Goal: Task Accomplishment & Management: Complete application form

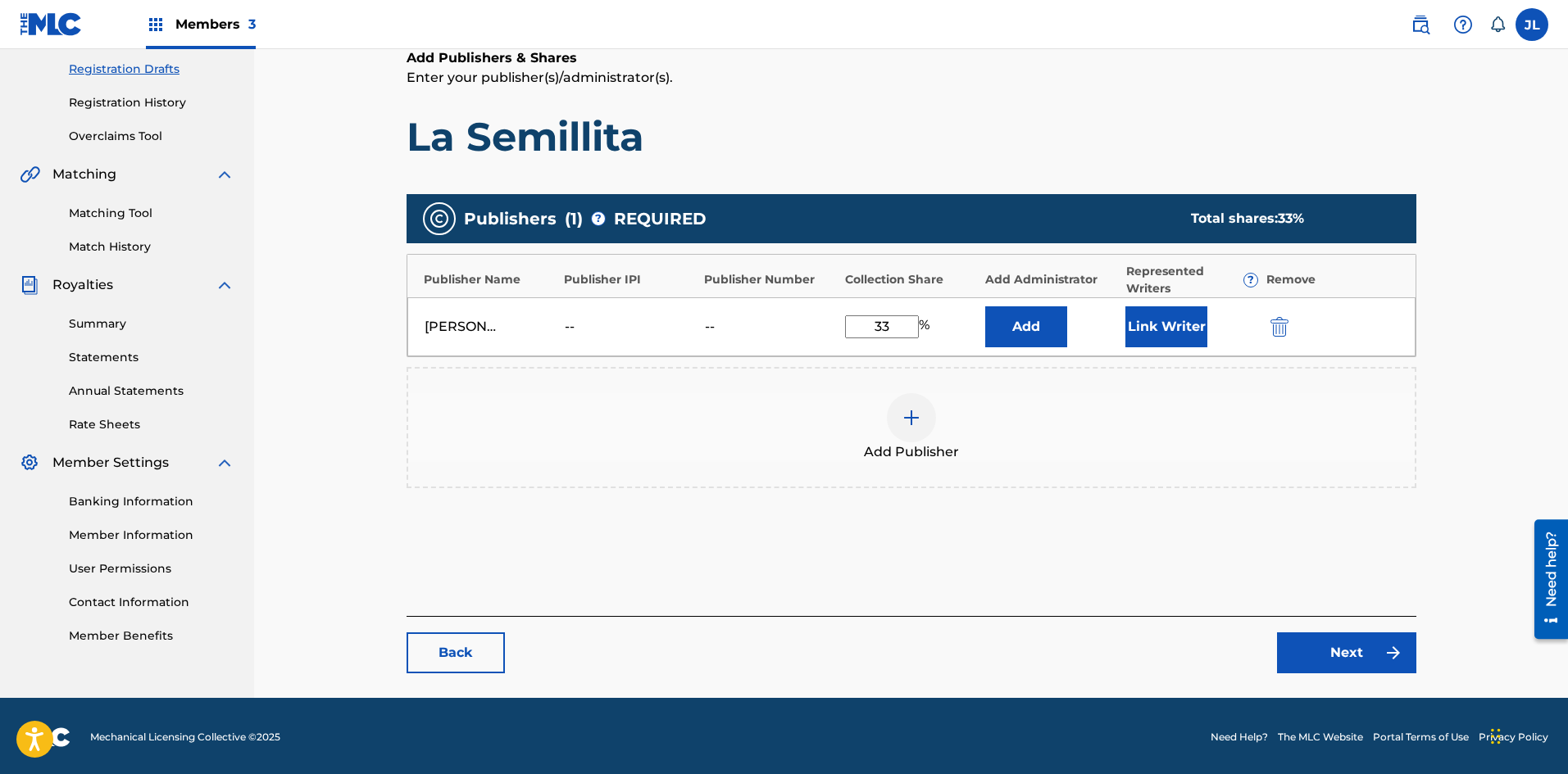
click at [1178, 331] on button "Link Writer" at bounding box center [1166, 326] width 82 height 41
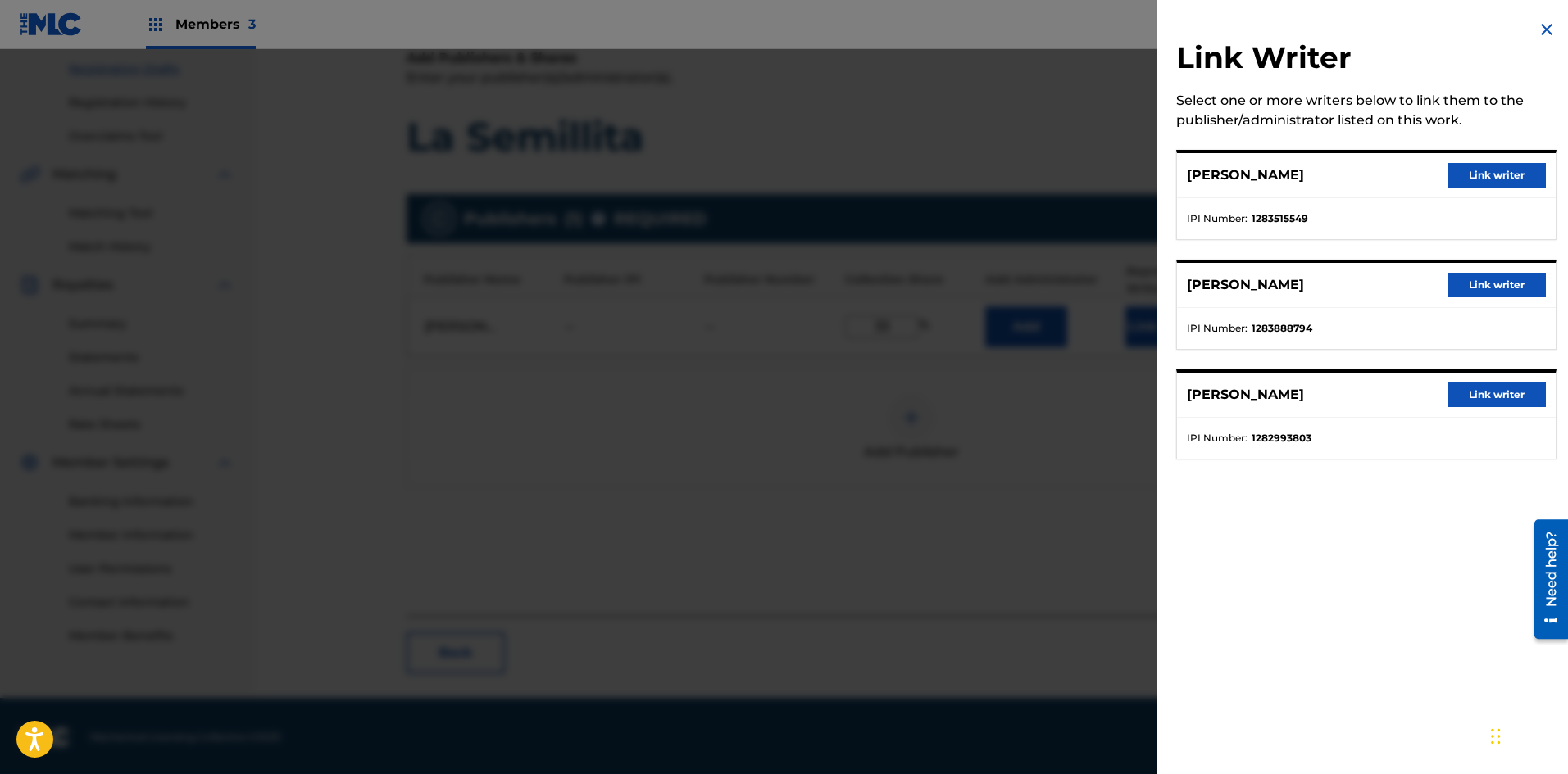
click at [1452, 174] on button "Link writer" at bounding box center [1496, 175] width 99 height 24
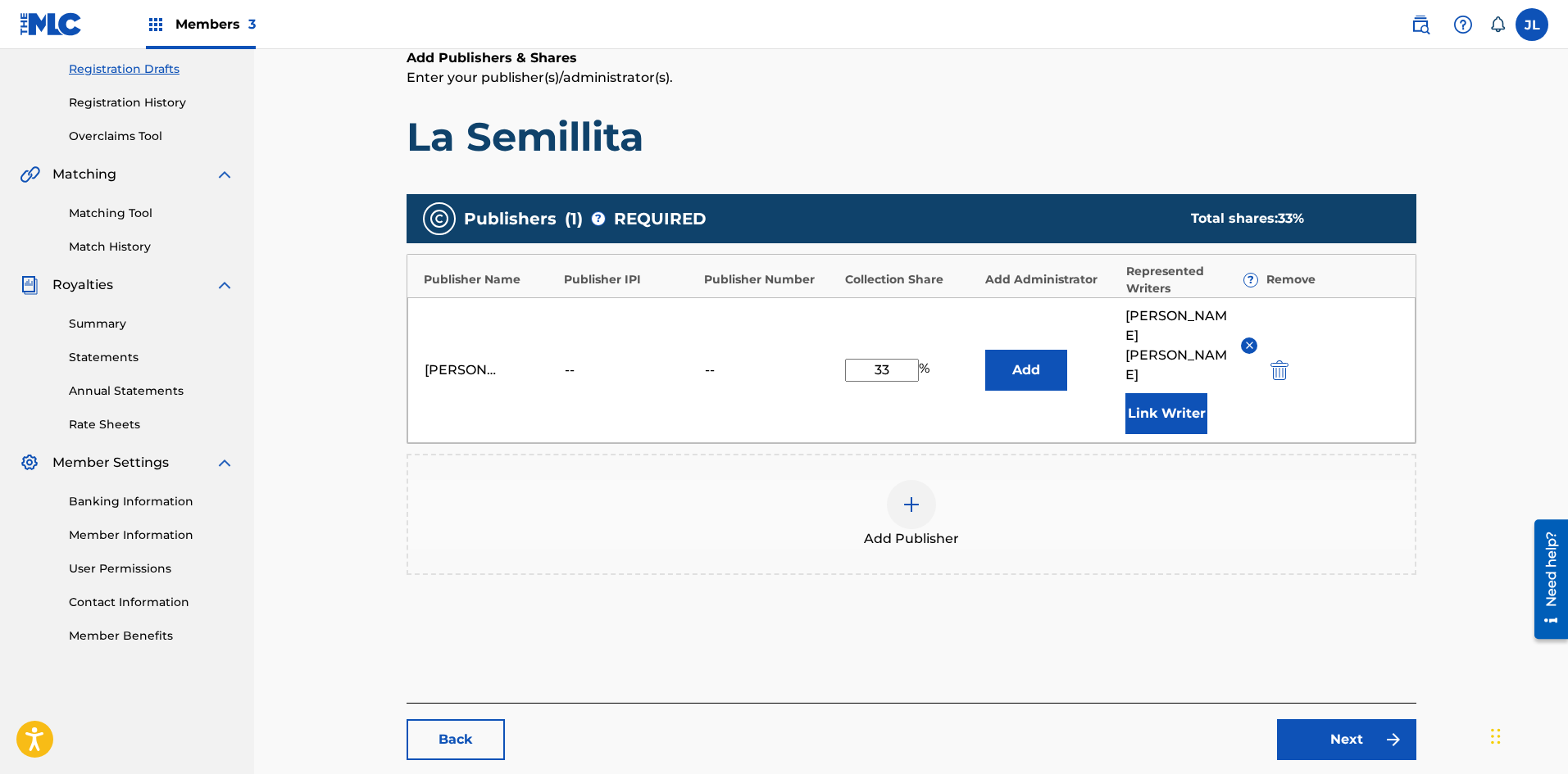
click at [1176, 393] on button "Link Writer" at bounding box center [1166, 413] width 82 height 41
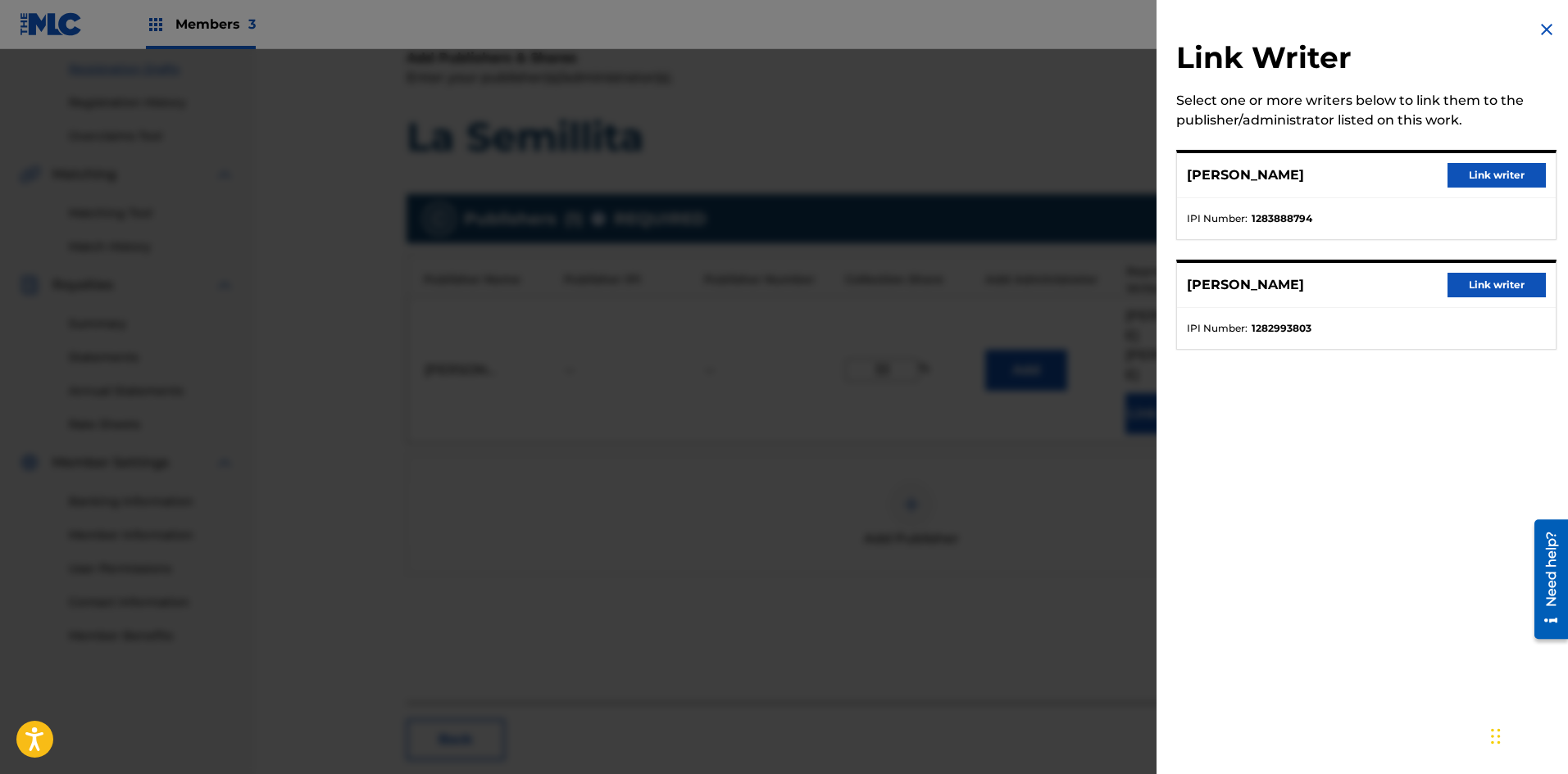
click at [1472, 286] on button "Link writer" at bounding box center [1496, 285] width 99 height 24
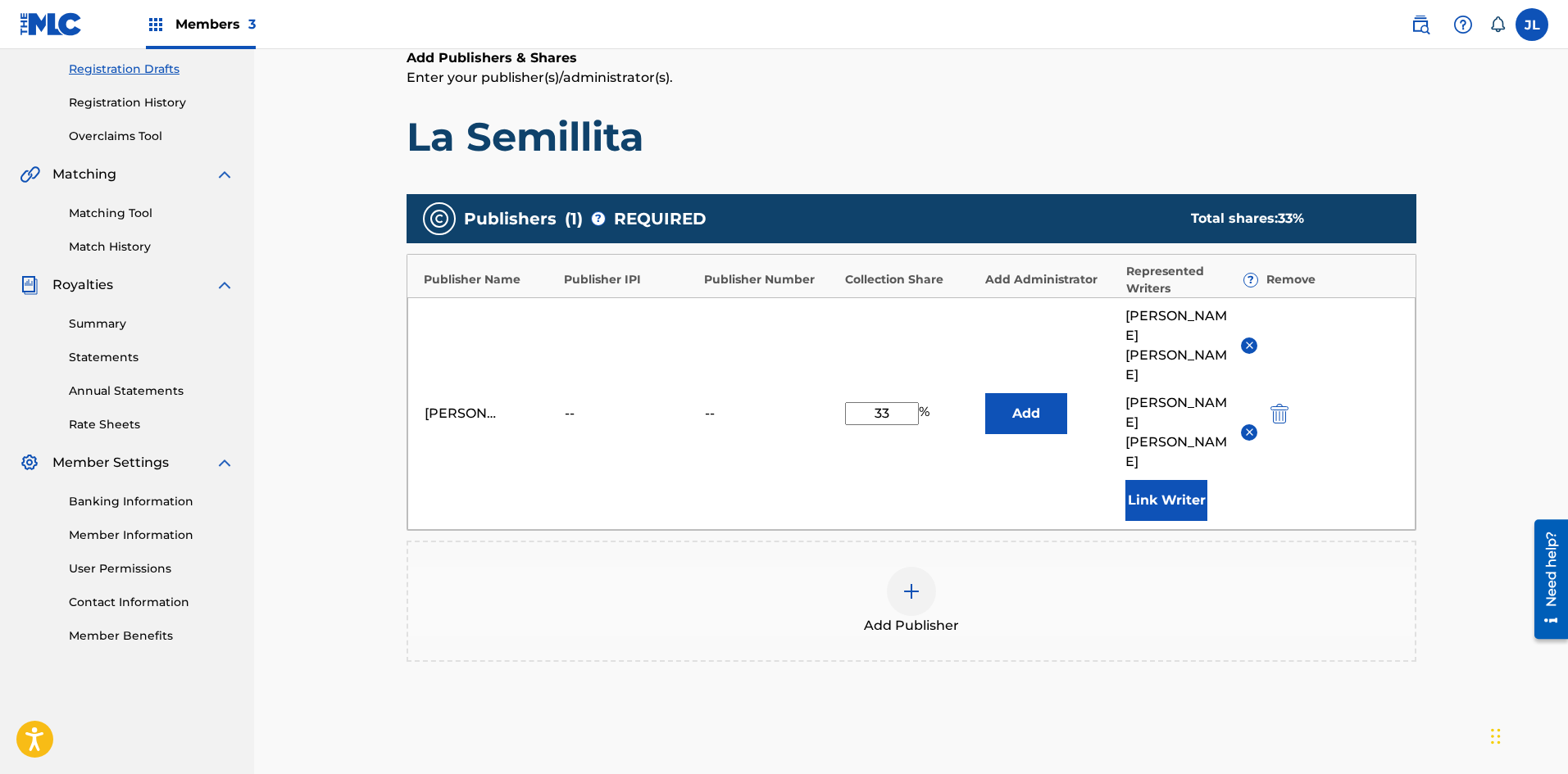
click at [1177, 480] on button "Link Writer" at bounding box center [1166, 500] width 82 height 41
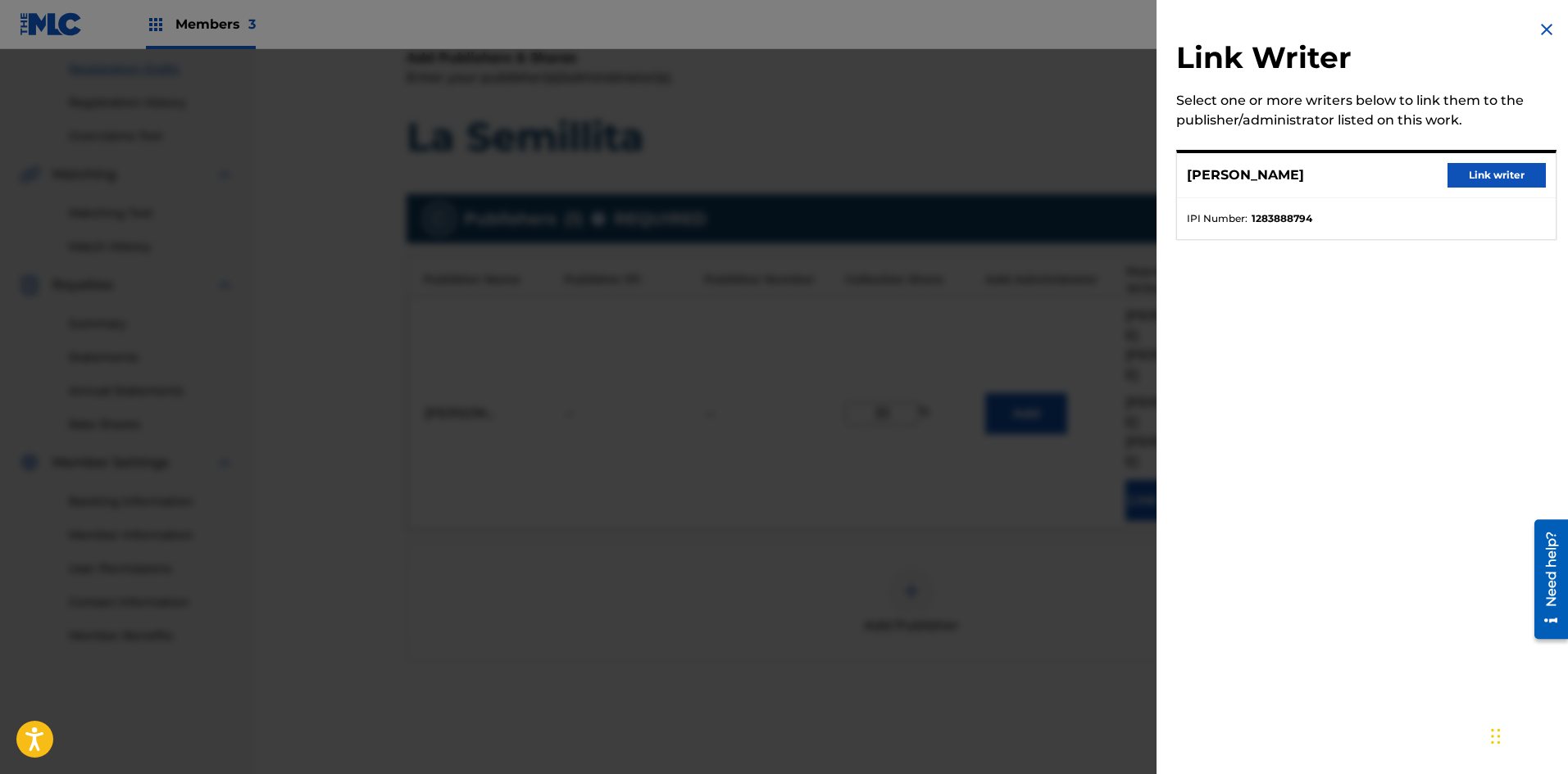
click at [1465, 180] on button "Link writer" at bounding box center [1496, 175] width 99 height 24
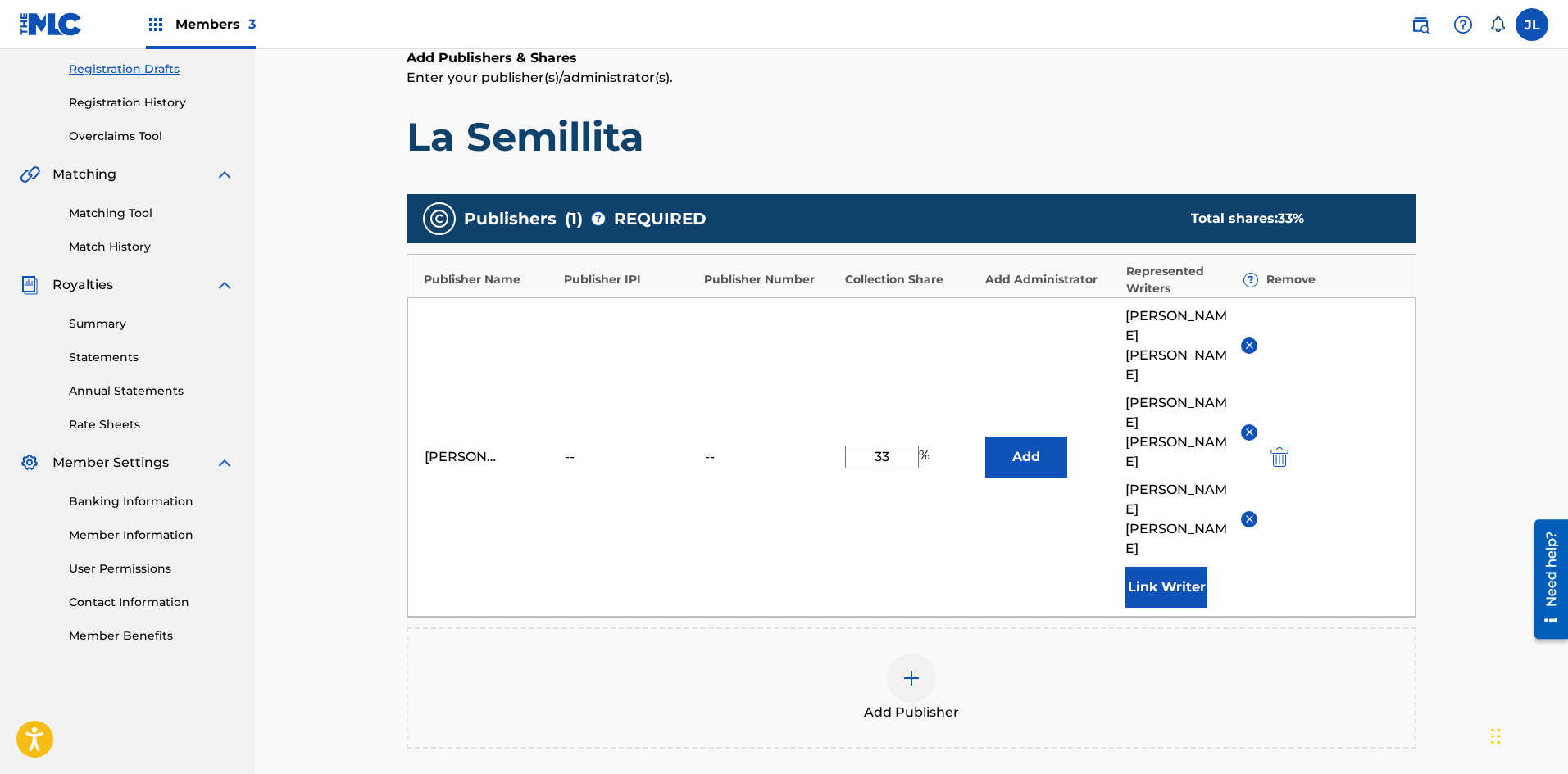
drag, startPoint x: 892, startPoint y: 401, endPoint x: 851, endPoint y: 405, distance: 41.2
click at [851, 446] on input "33" at bounding box center [881, 457] width 73 height 23
type input "100"
click at [962, 664] on div "Publishers ( 1 ) ? REQUIRED Total shares: 100 % Publisher Name Publisher IPI Pu…" at bounding box center [911, 496] width 1010 height 619
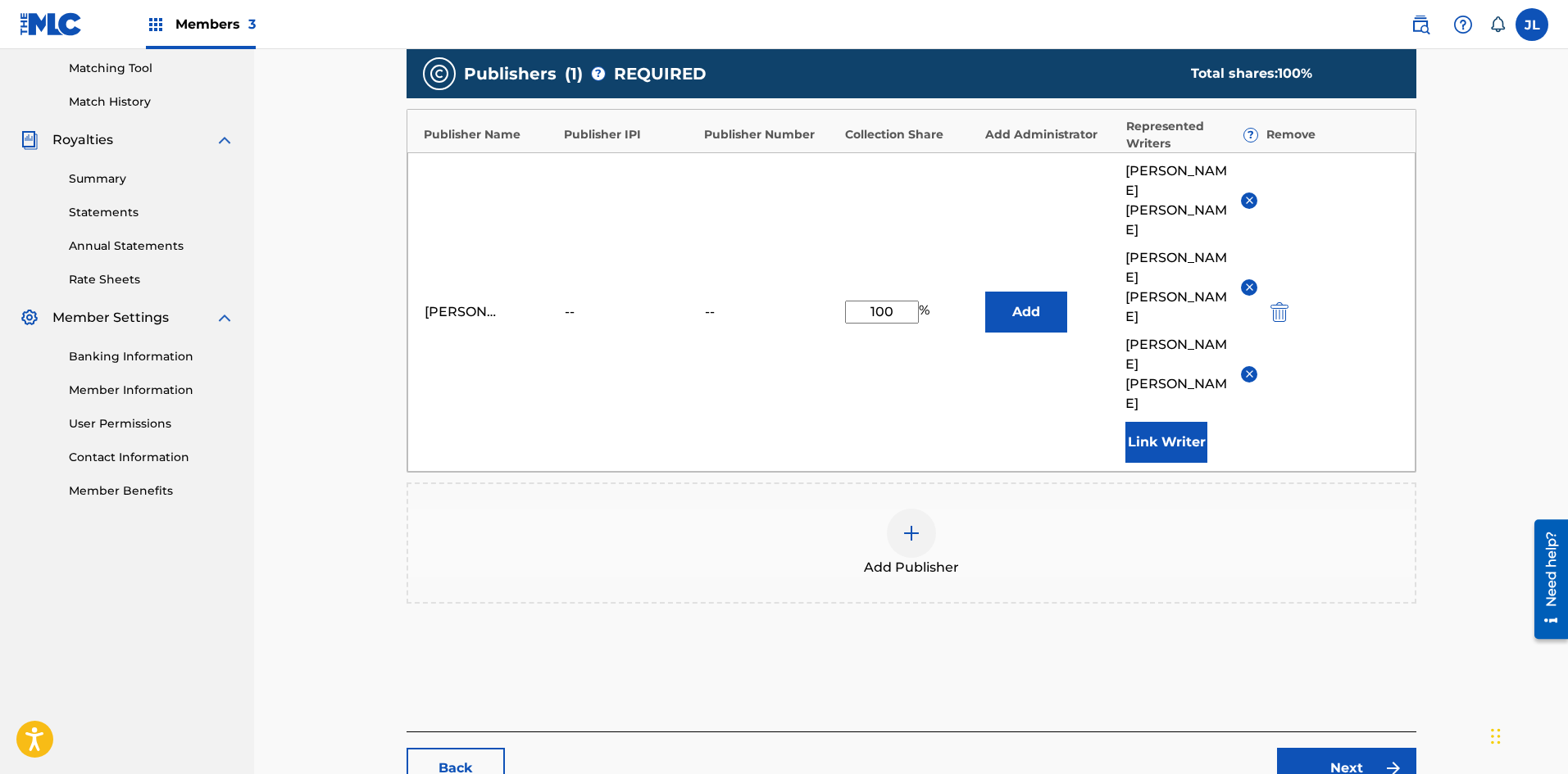
click at [1362, 748] on link "Next" at bounding box center [1346, 768] width 139 height 41
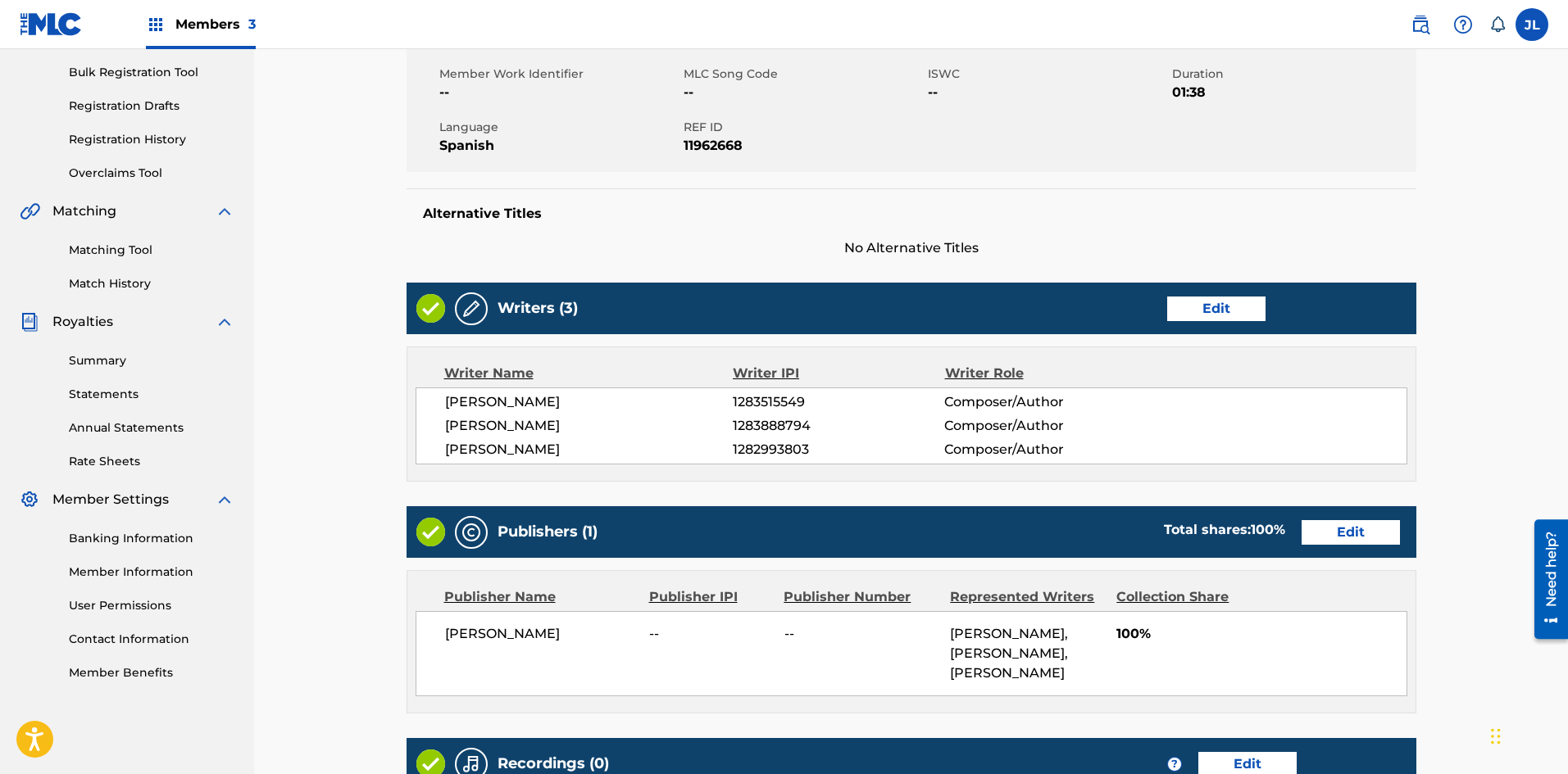
scroll to position [508, 0]
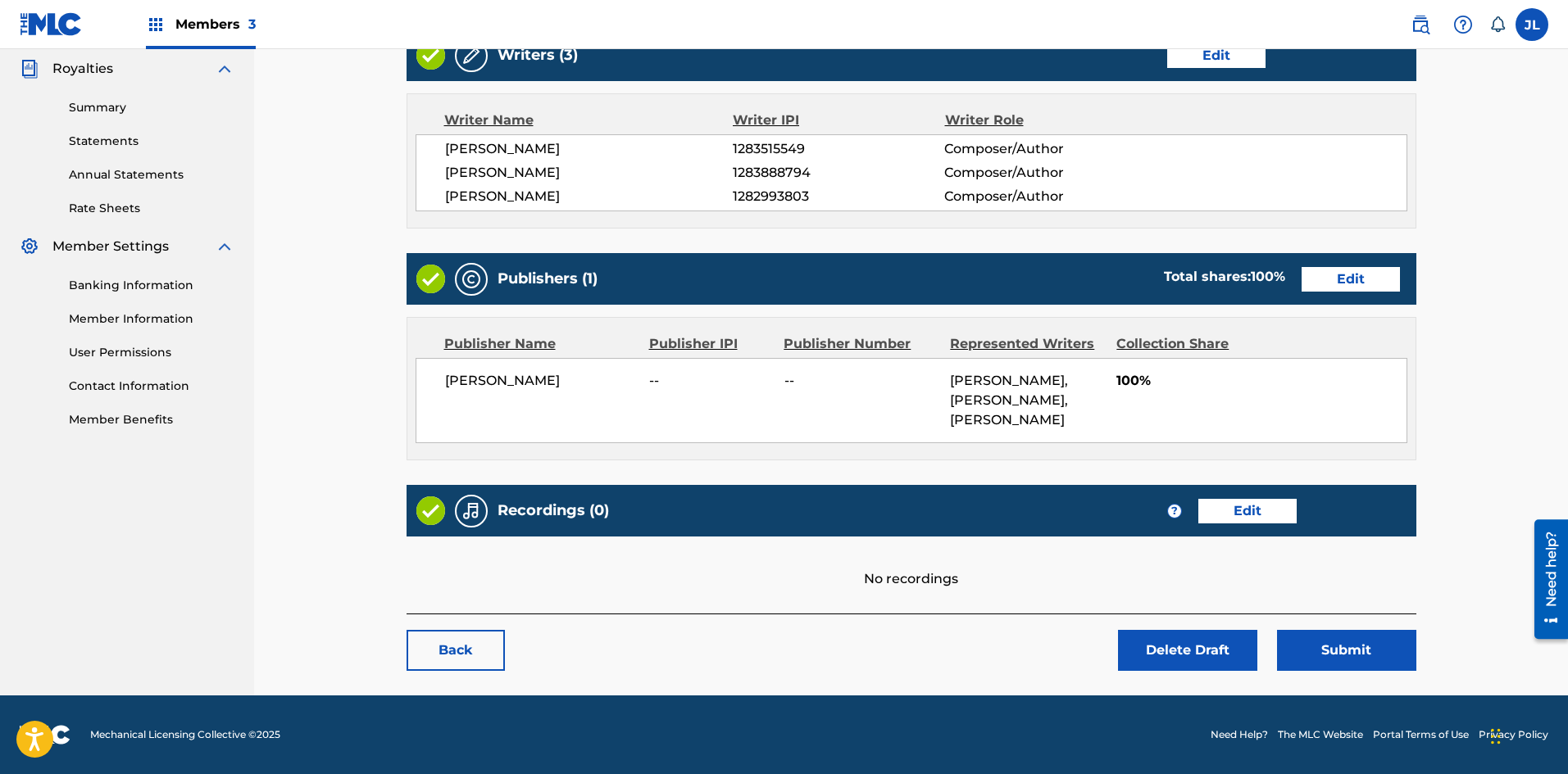
click at [1253, 505] on link "Edit" at bounding box center [1247, 511] width 99 height 24
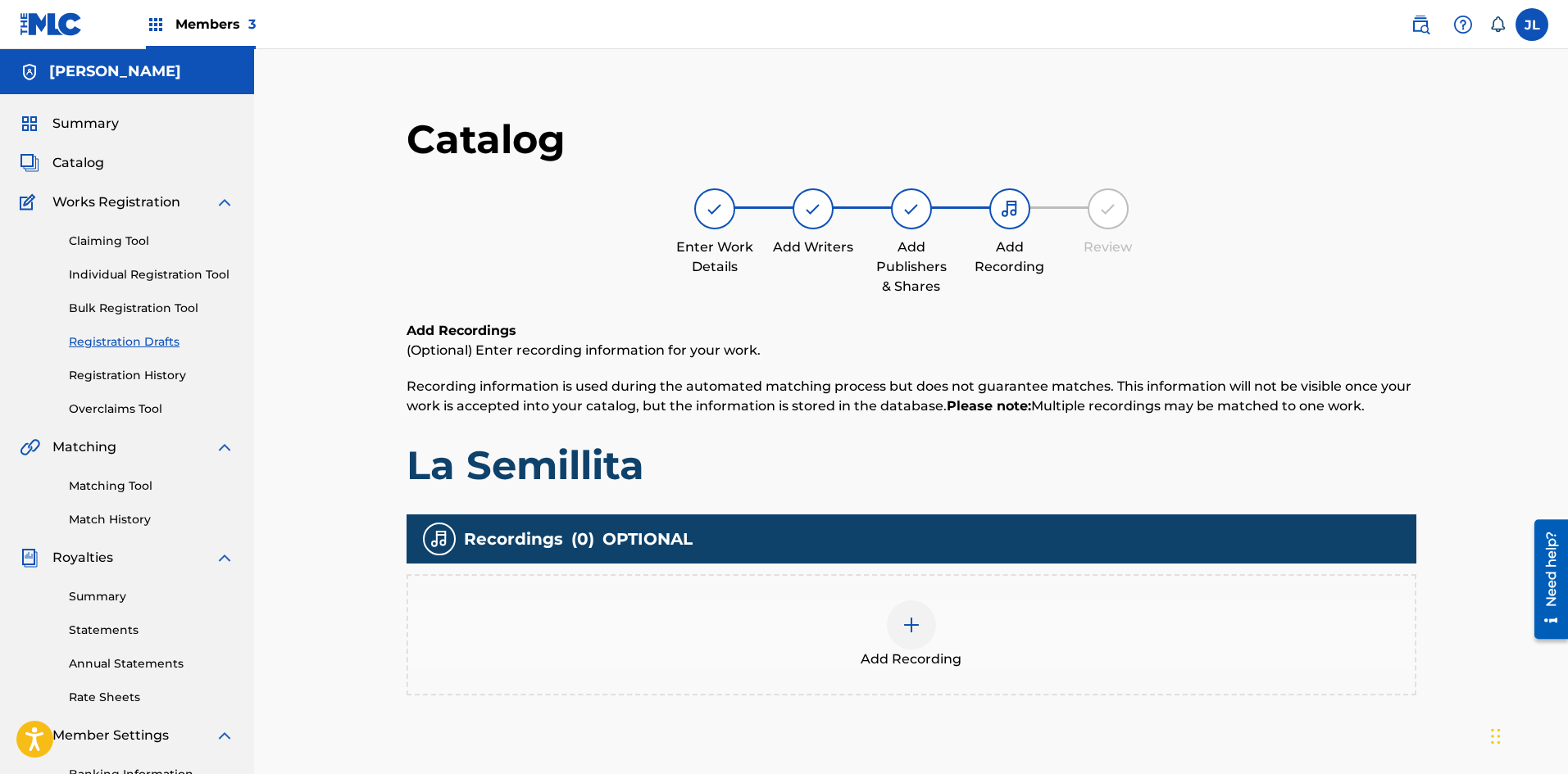
click at [920, 634] on img at bounding box center [911, 625] width 19 height 19
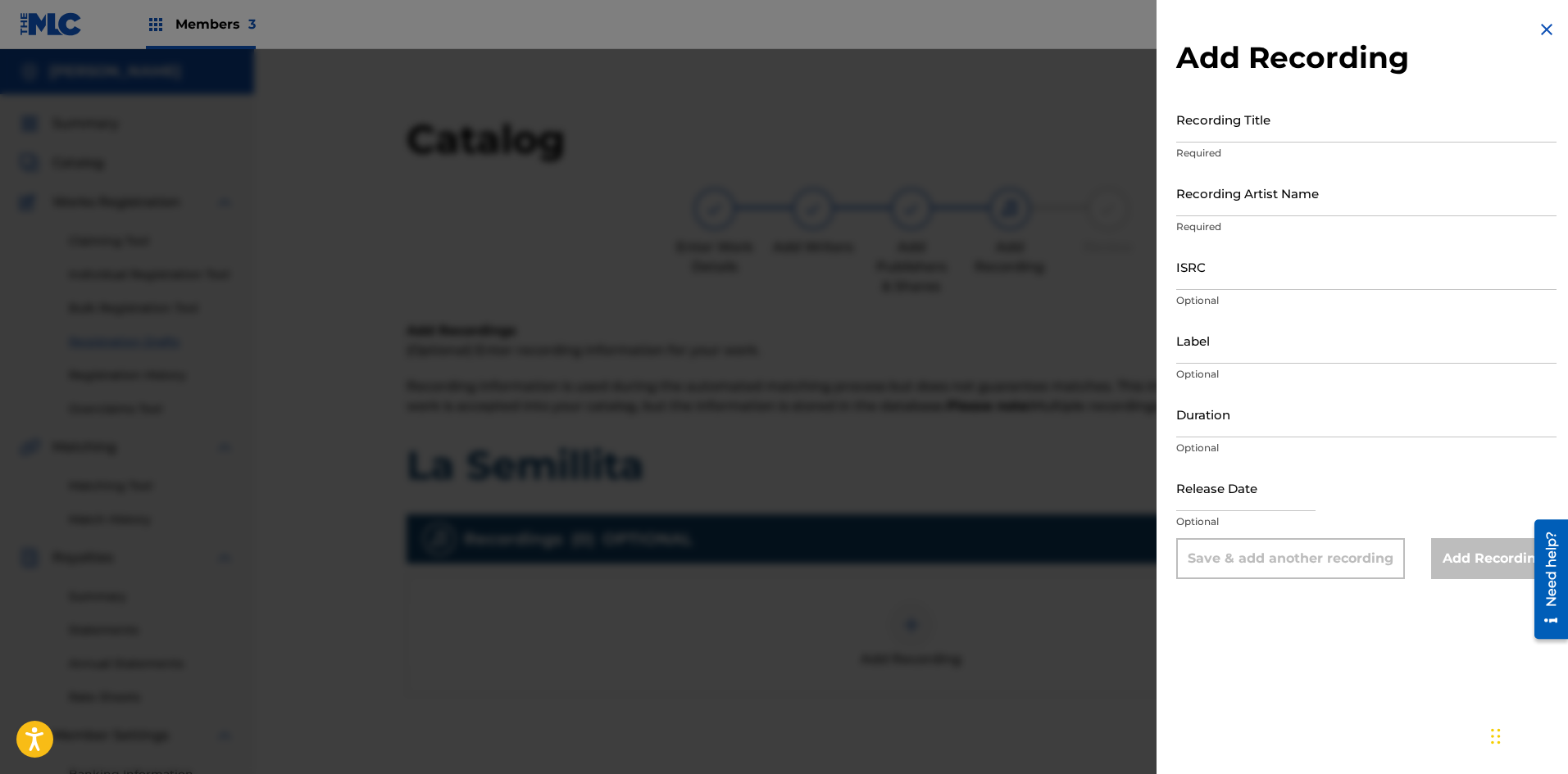
click at [1247, 105] on input "Recording Title" at bounding box center [1366, 119] width 380 height 46
type input "La Semillita"
click at [1231, 207] on input "Recording Artist Name" at bounding box center [1366, 192] width 380 height 46
type input "[PERSON_NAME] Aventuras Kids"
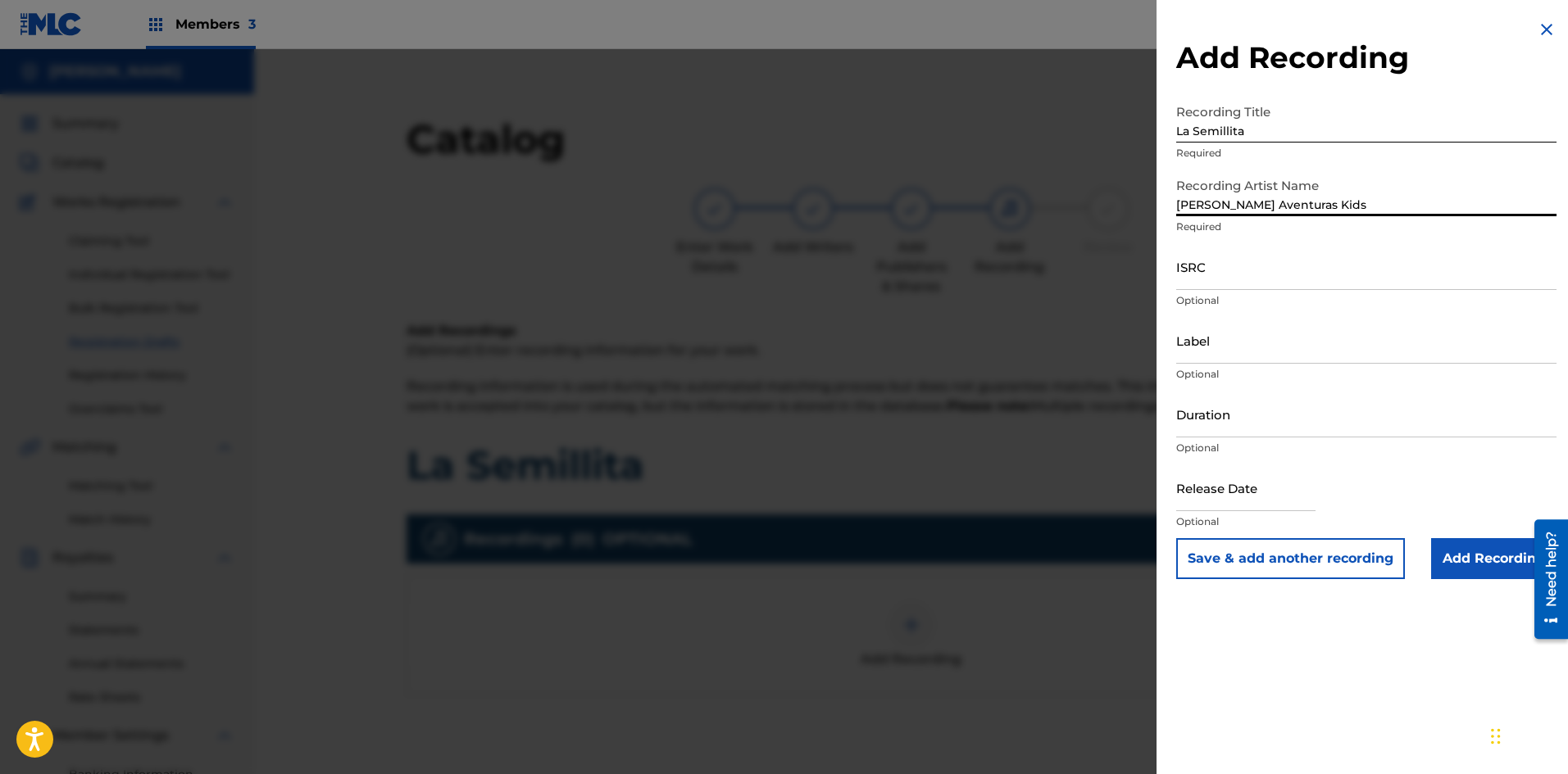
click at [1278, 272] on input "ISRC" at bounding box center [1366, 266] width 380 height 46
type input "QZW9K2455911"
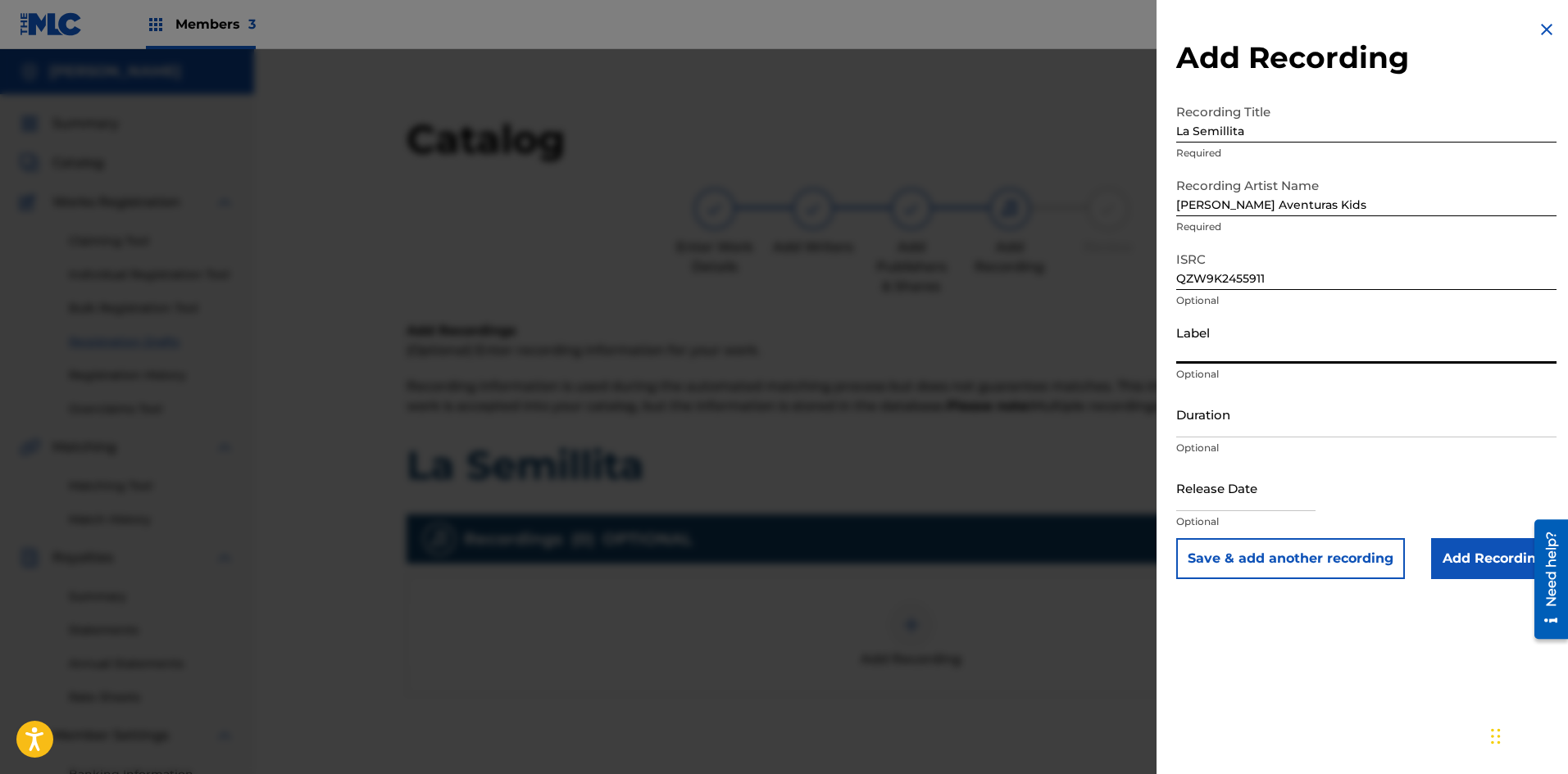
click at [1274, 343] on input "Label" at bounding box center [1366, 340] width 380 height 46
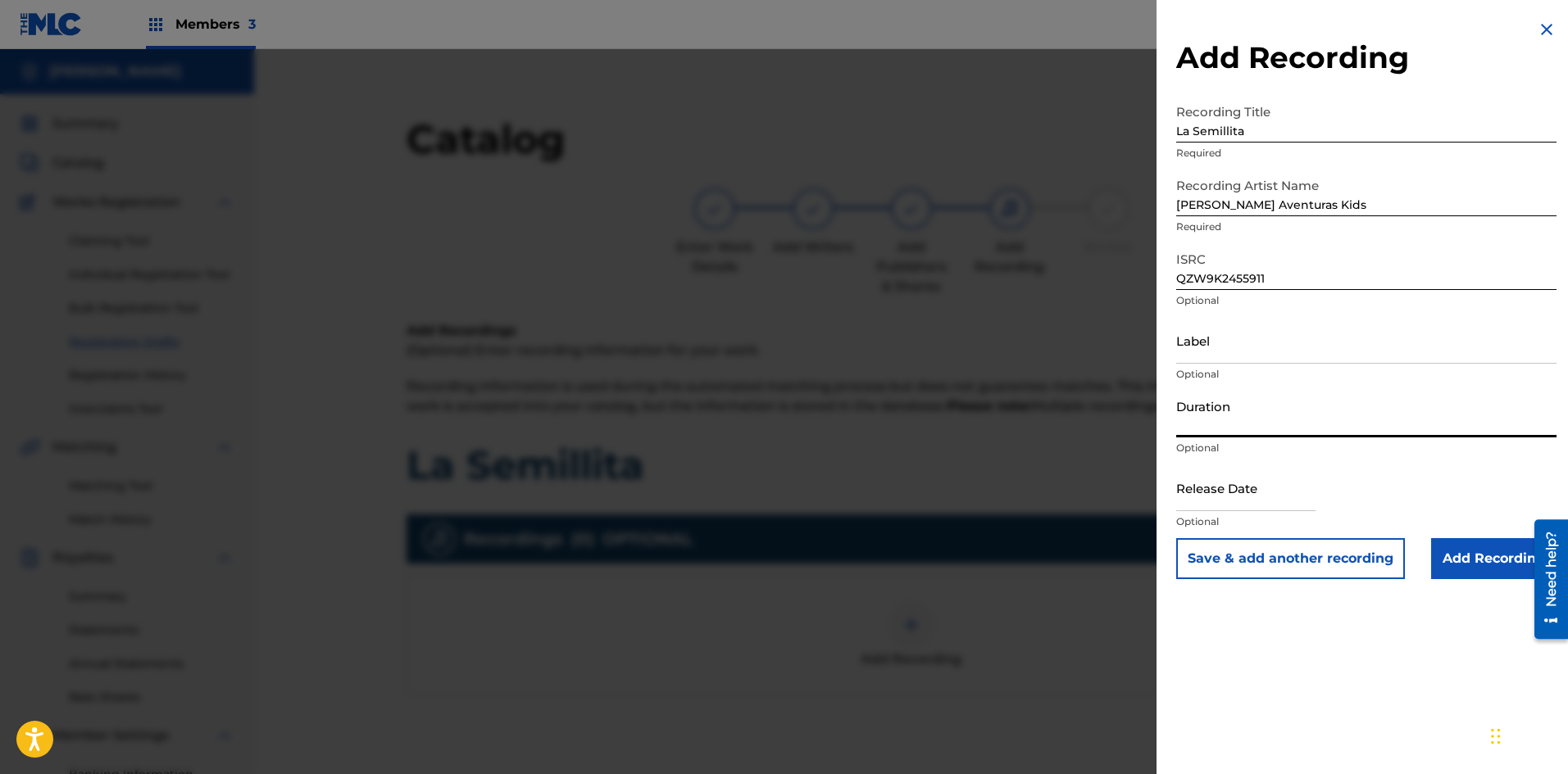
click at [1224, 424] on input "Duration" at bounding box center [1366, 413] width 380 height 46
type input "01:37"
select select "7"
select select "2025"
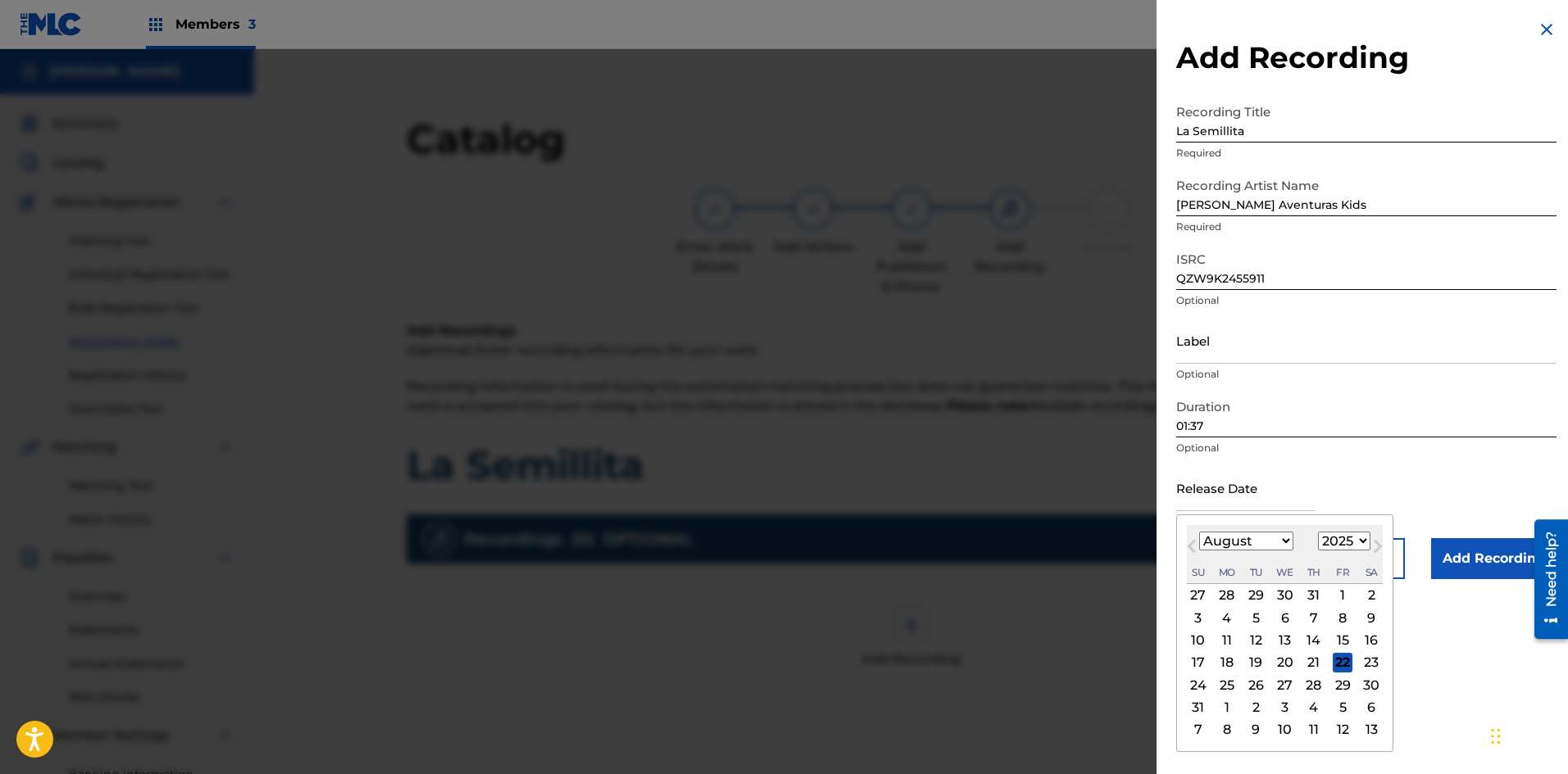
click at [1269, 482] on input "text" at bounding box center [1245, 487] width 139 height 46
type input "[DATE]"
select select "10"
select select "2024"
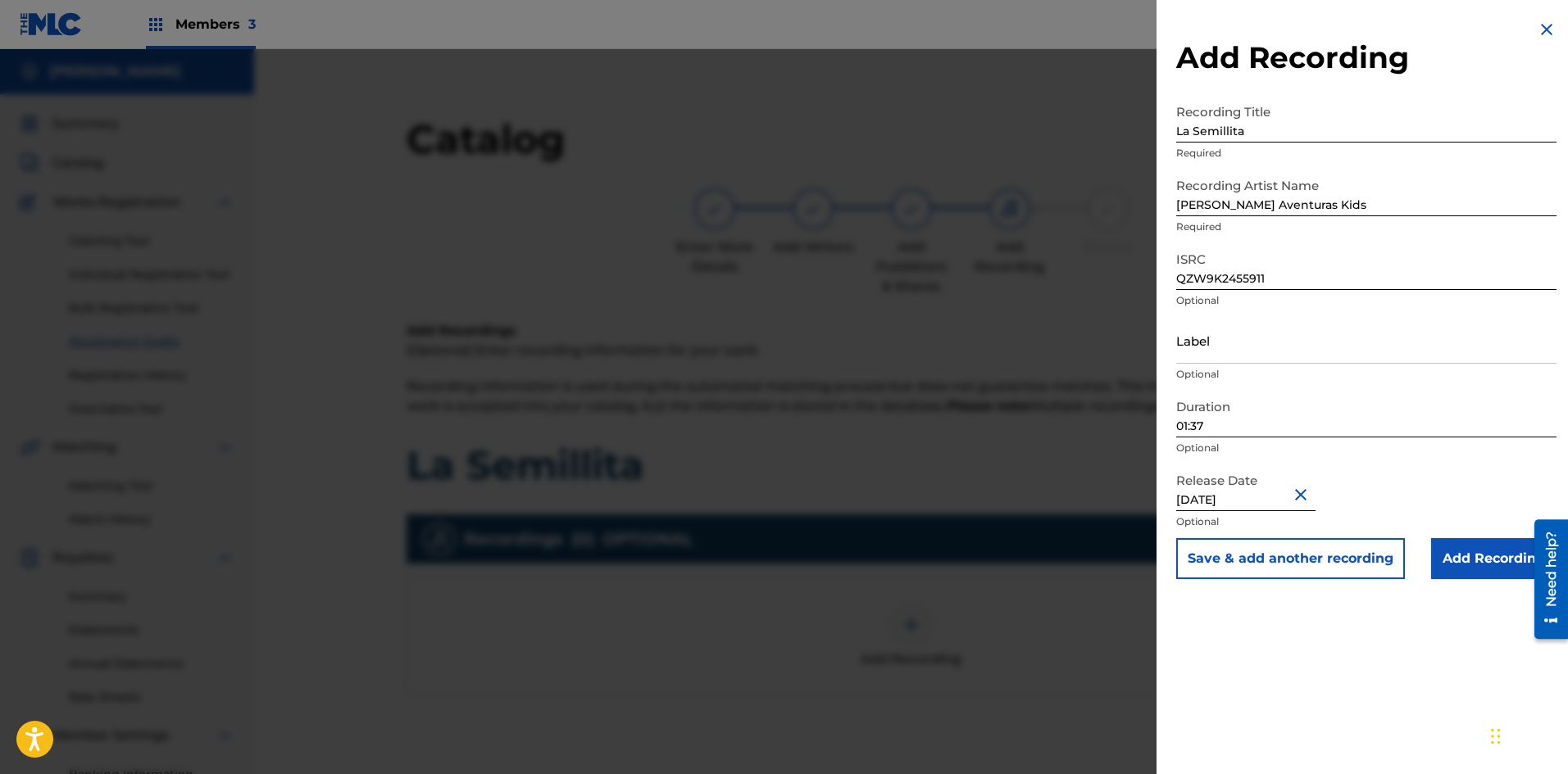
click at [1419, 471] on div "Release Date [DATE] Optional" at bounding box center [1366, 501] width 380 height 73
click at [1439, 551] on input "Add Recording" at bounding box center [1493, 558] width 126 height 41
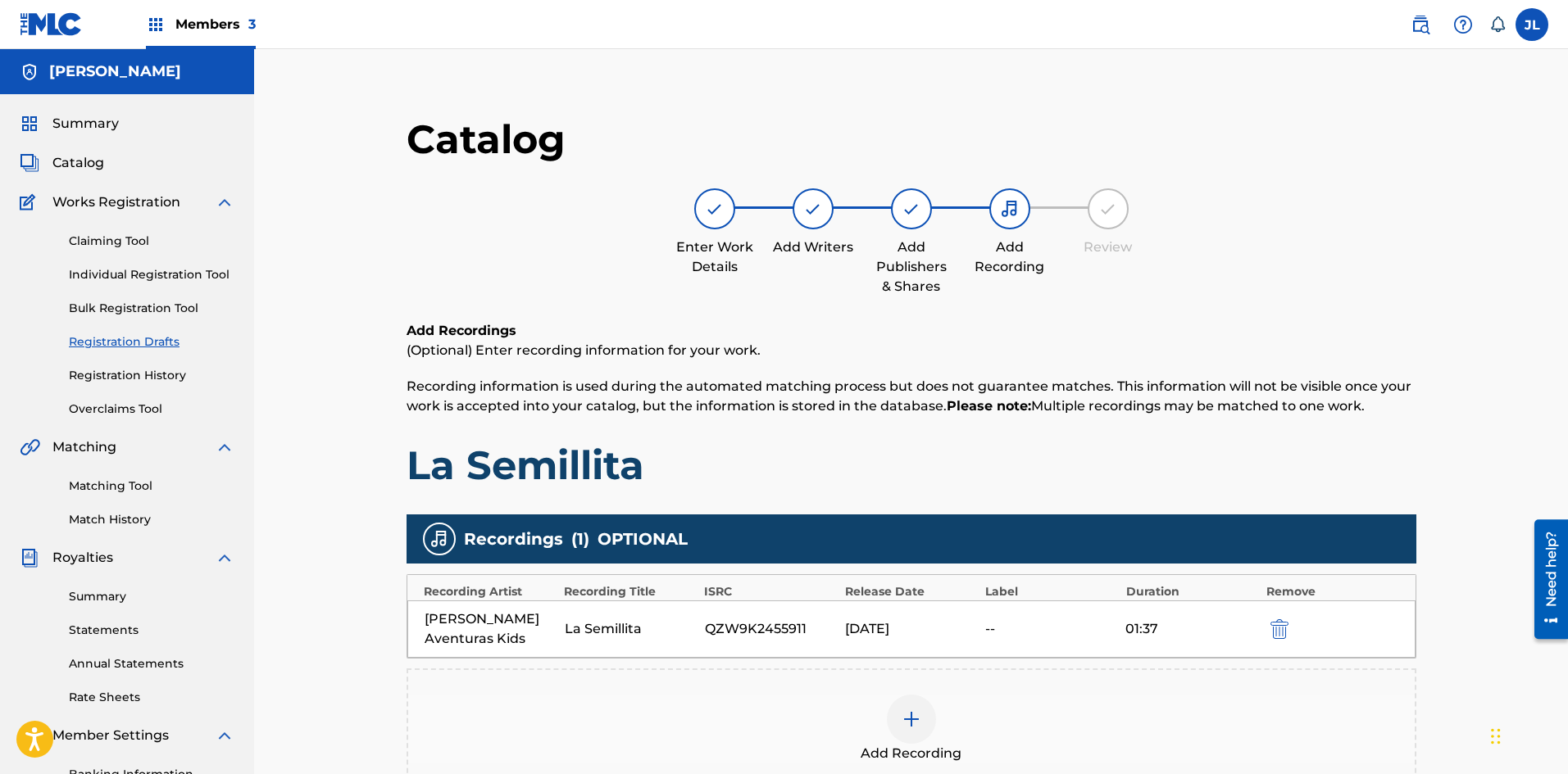
scroll to position [242, 0]
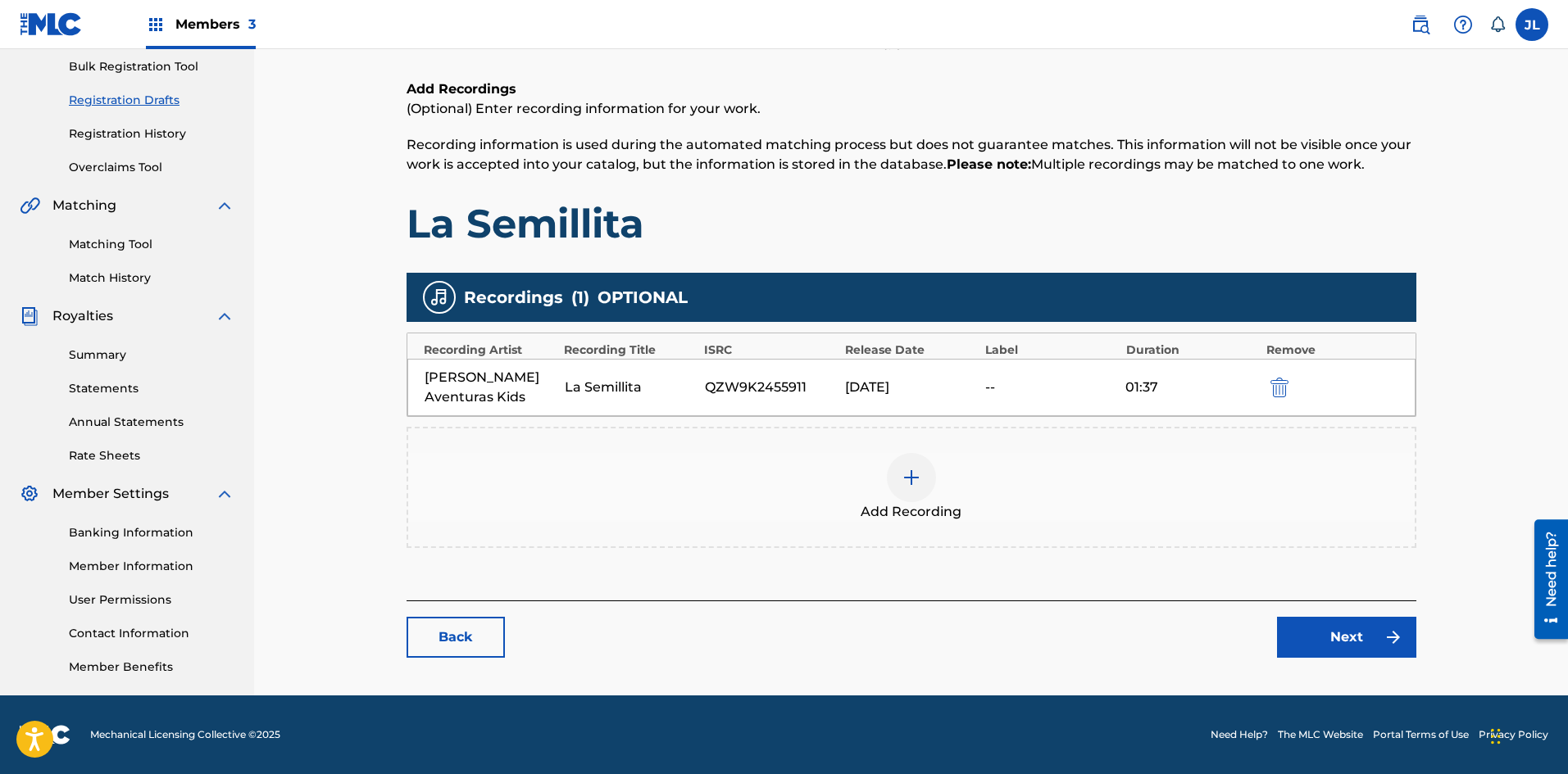
click at [1315, 626] on link "Next" at bounding box center [1346, 637] width 139 height 41
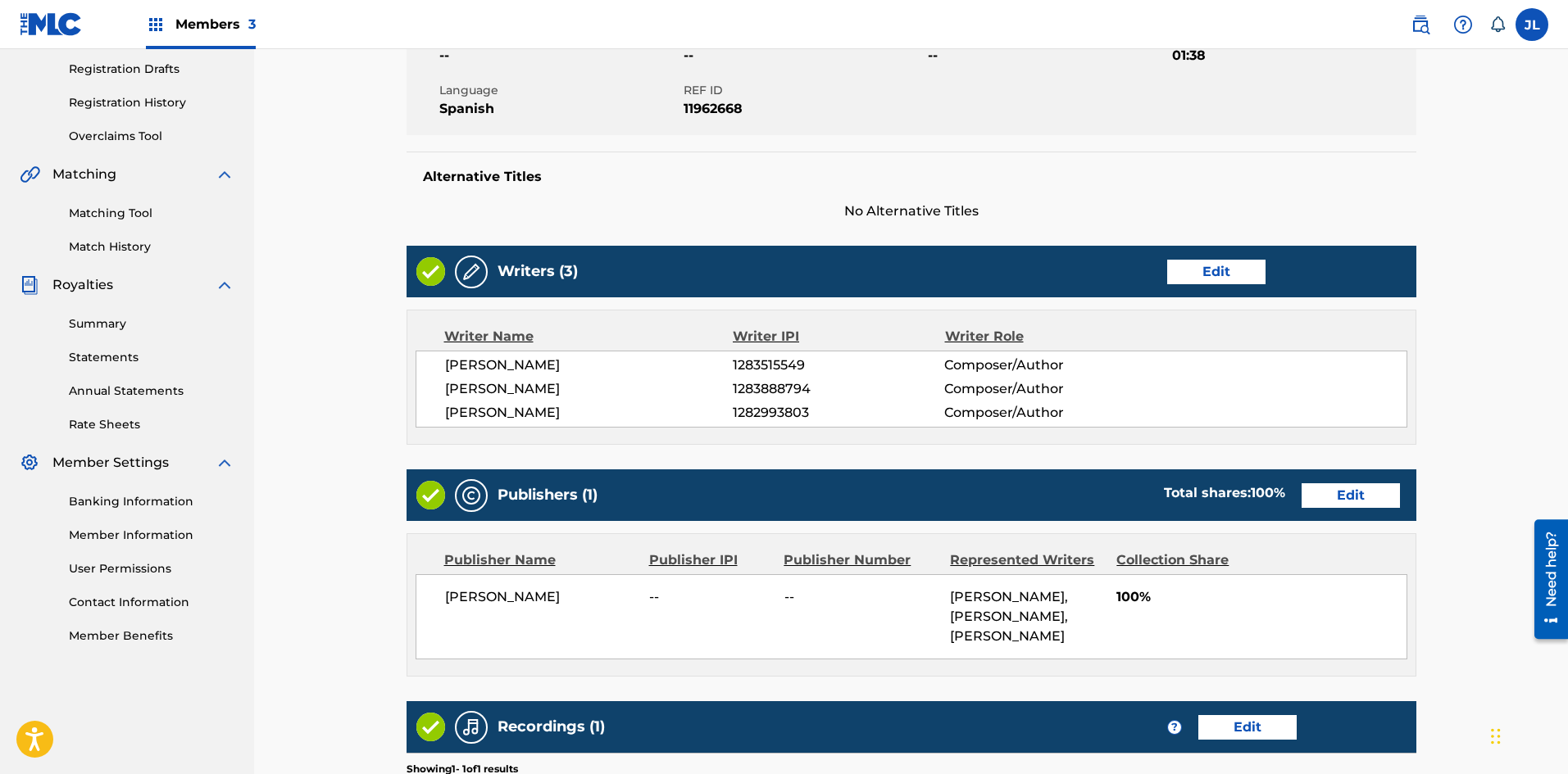
scroll to position [546, 0]
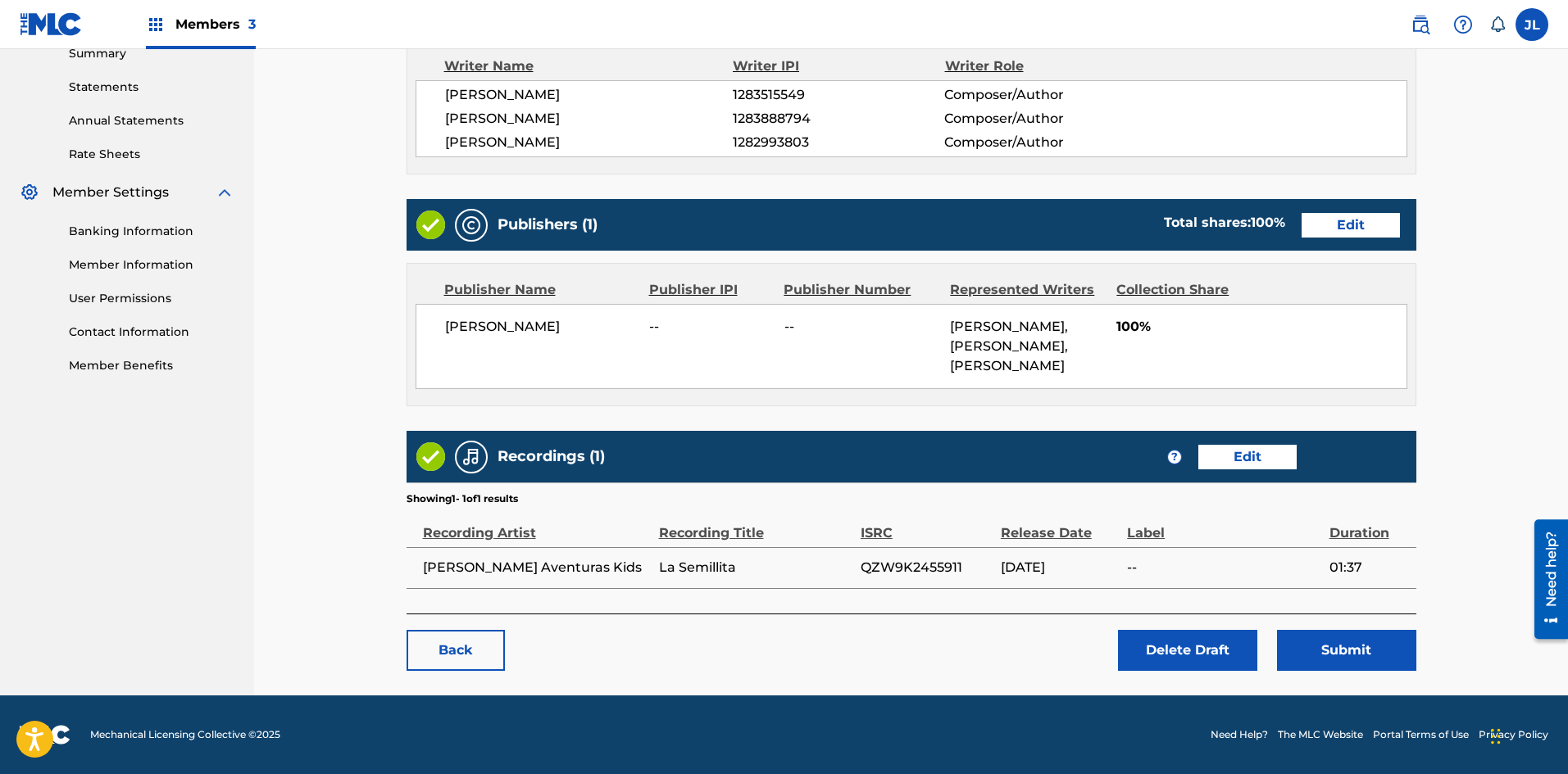
click at [1323, 666] on button "Submit" at bounding box center [1346, 650] width 139 height 41
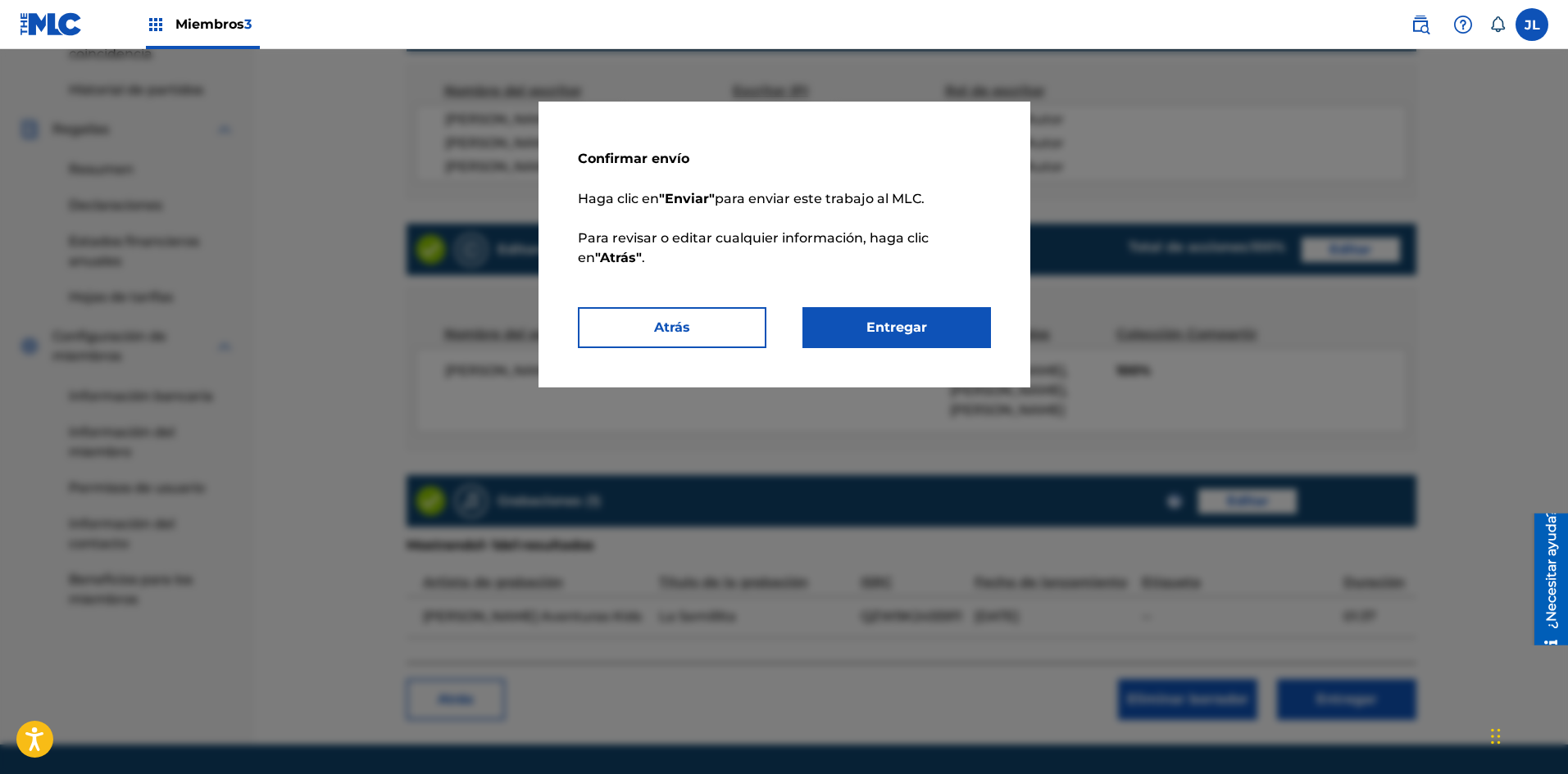
scroll to position [615, 0]
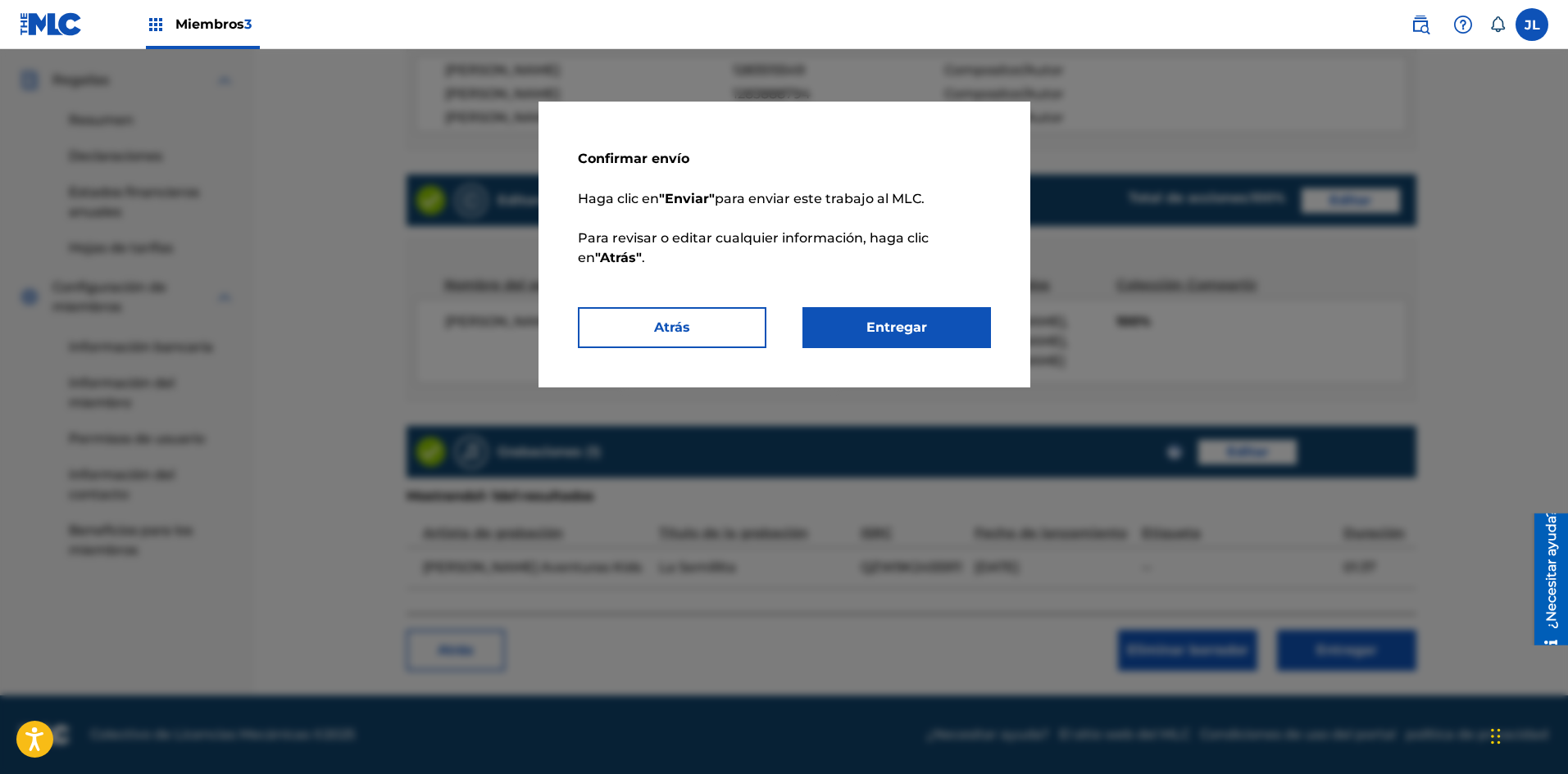
click at [889, 322] on font "Entregar" at bounding box center [897, 327] width 61 height 15
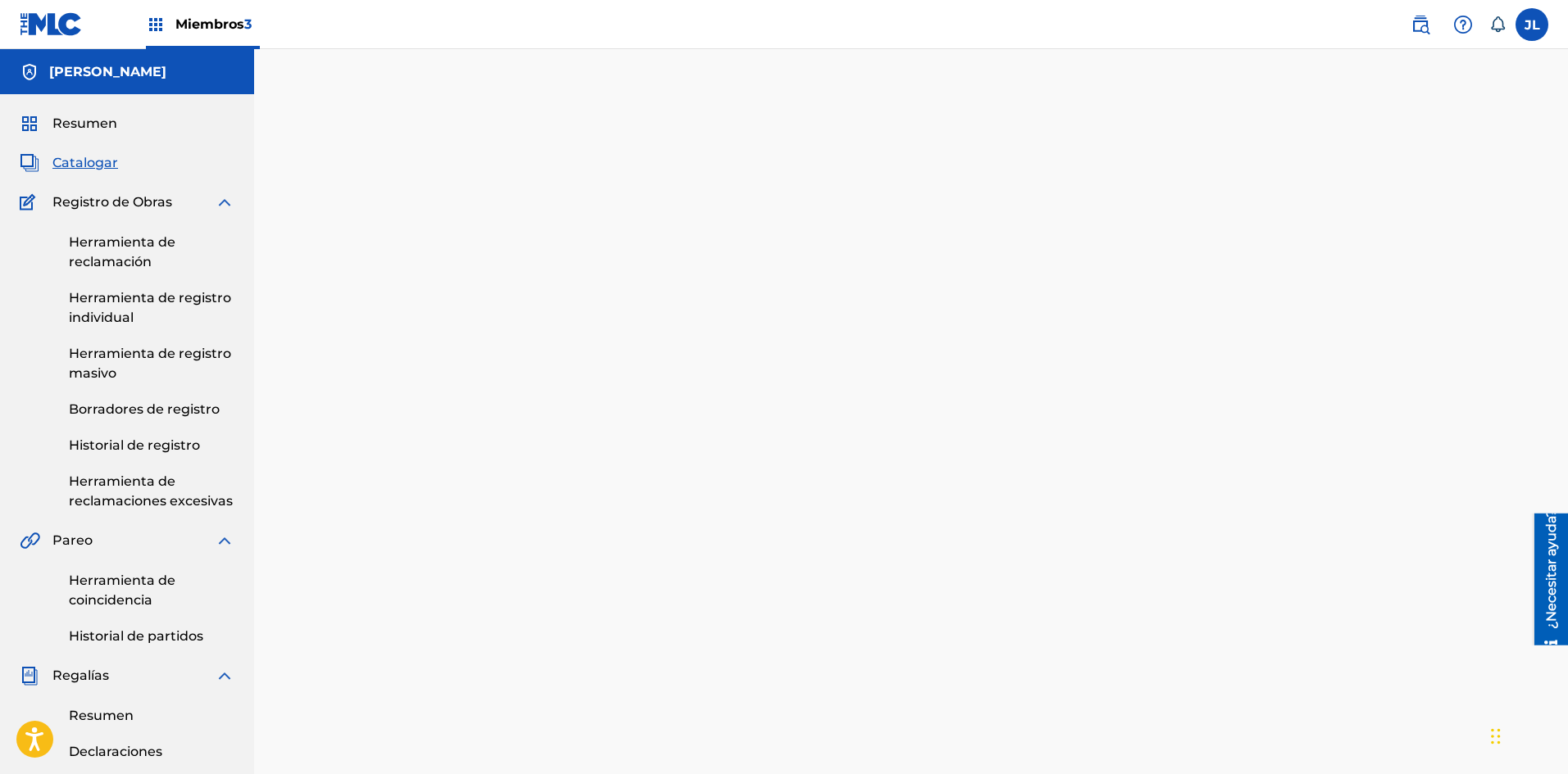
click at [116, 449] on font "Historial de registro" at bounding box center [134, 445] width 131 height 15
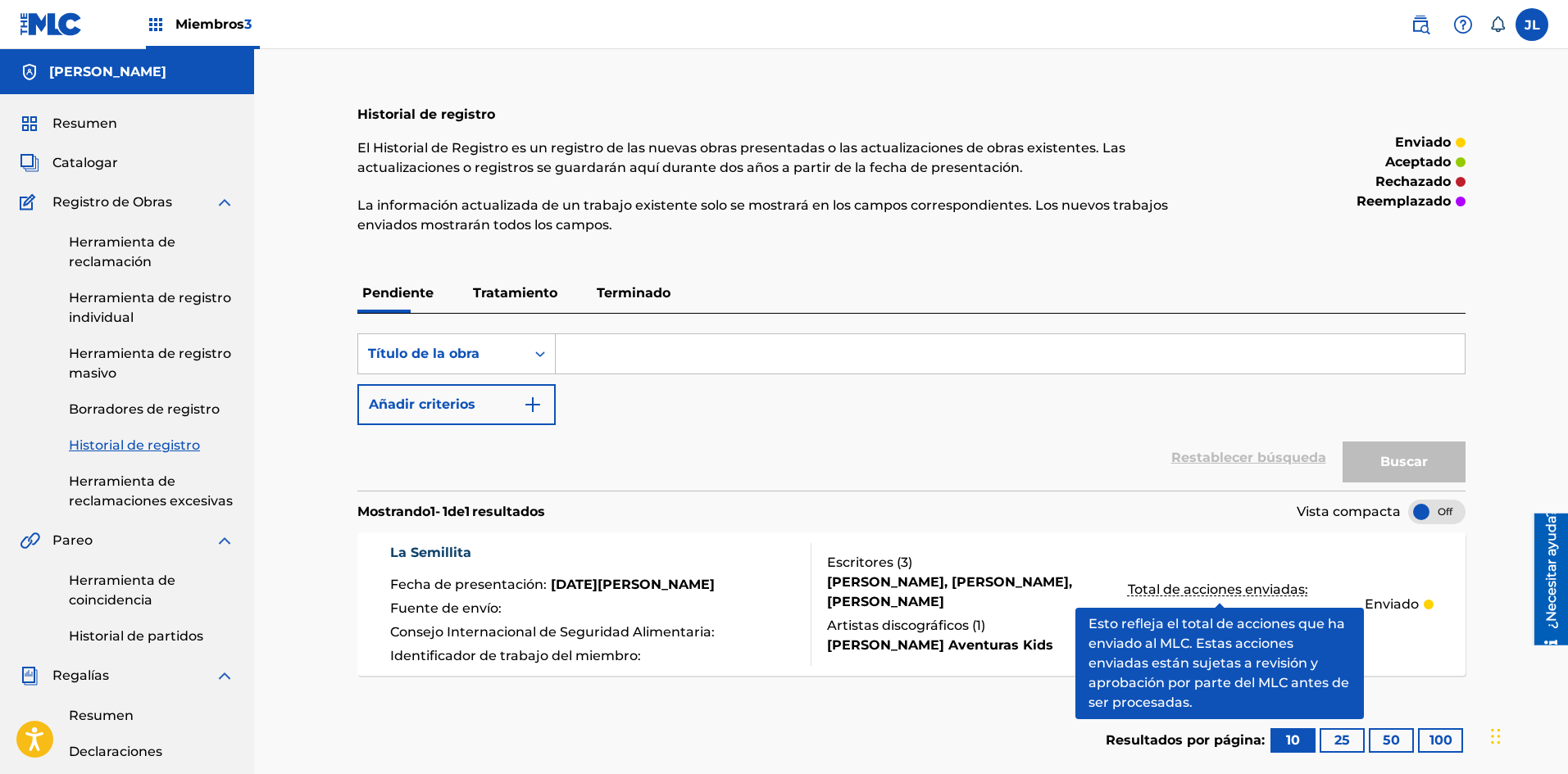
click at [1173, 589] on font "Total de acciones enviadas:" at bounding box center [1218, 589] width 181 height 15
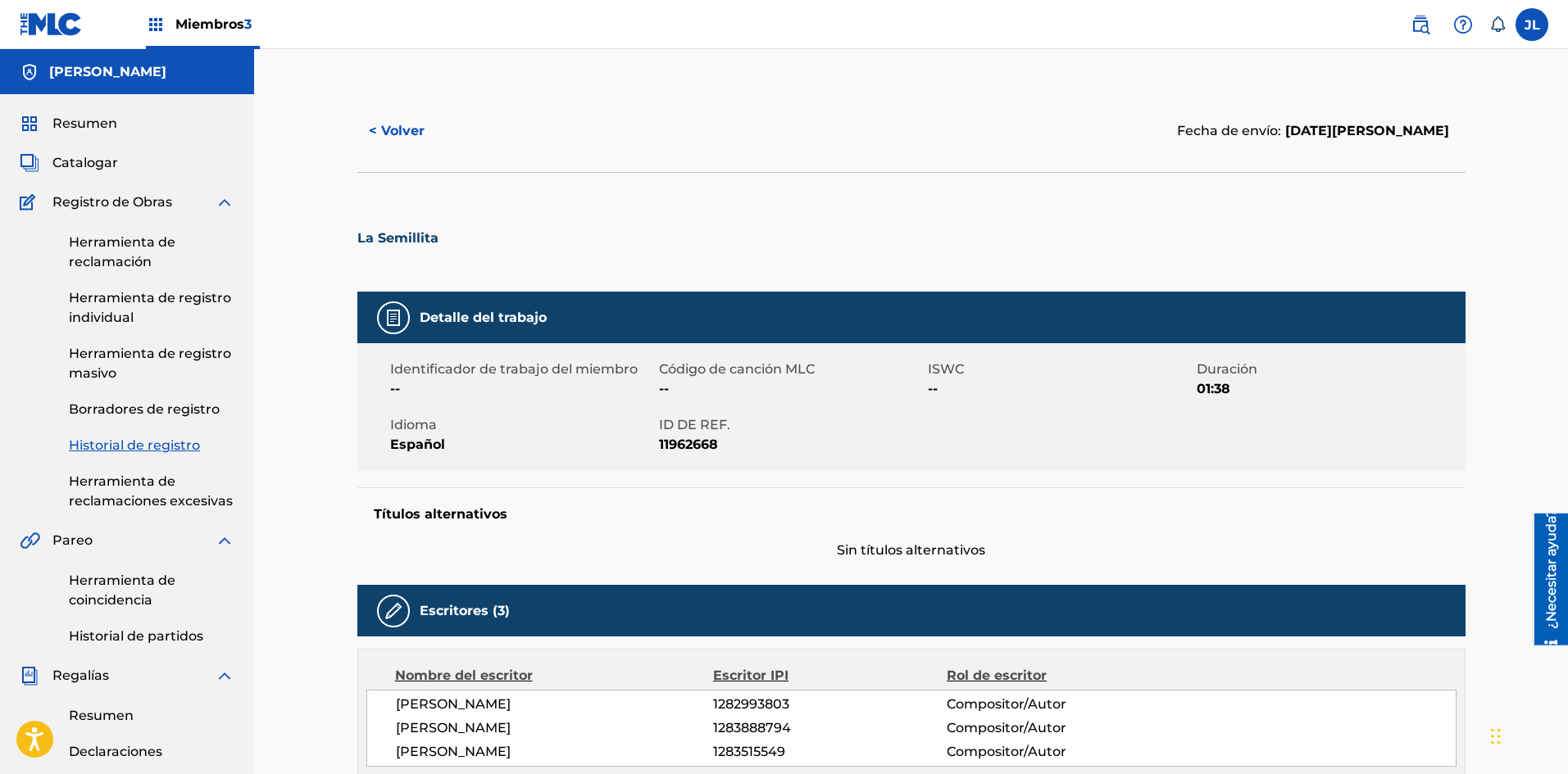
click at [398, 126] on font "< Volver" at bounding box center [396, 131] width 56 height 15
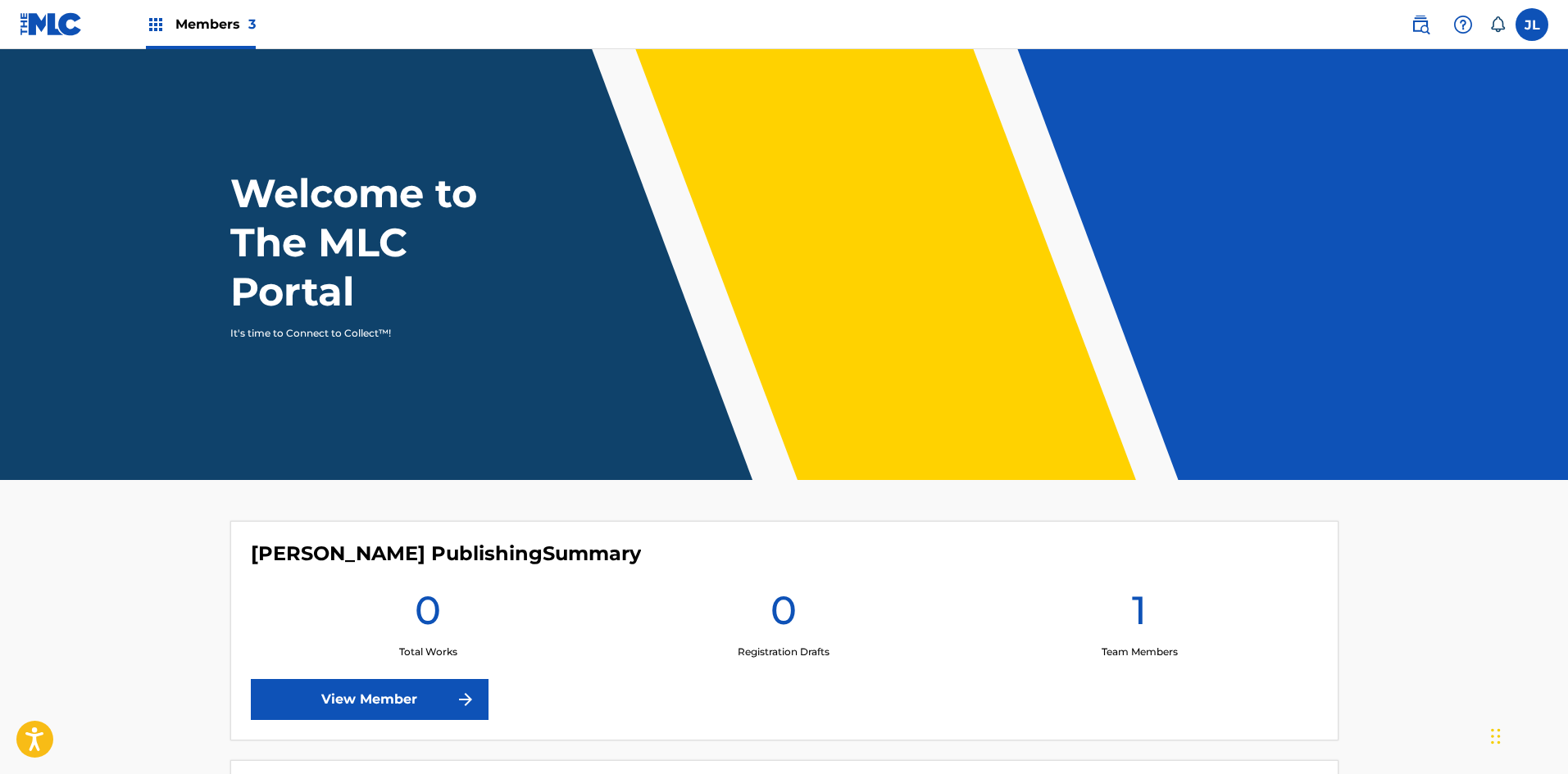
scroll to position [543, 0]
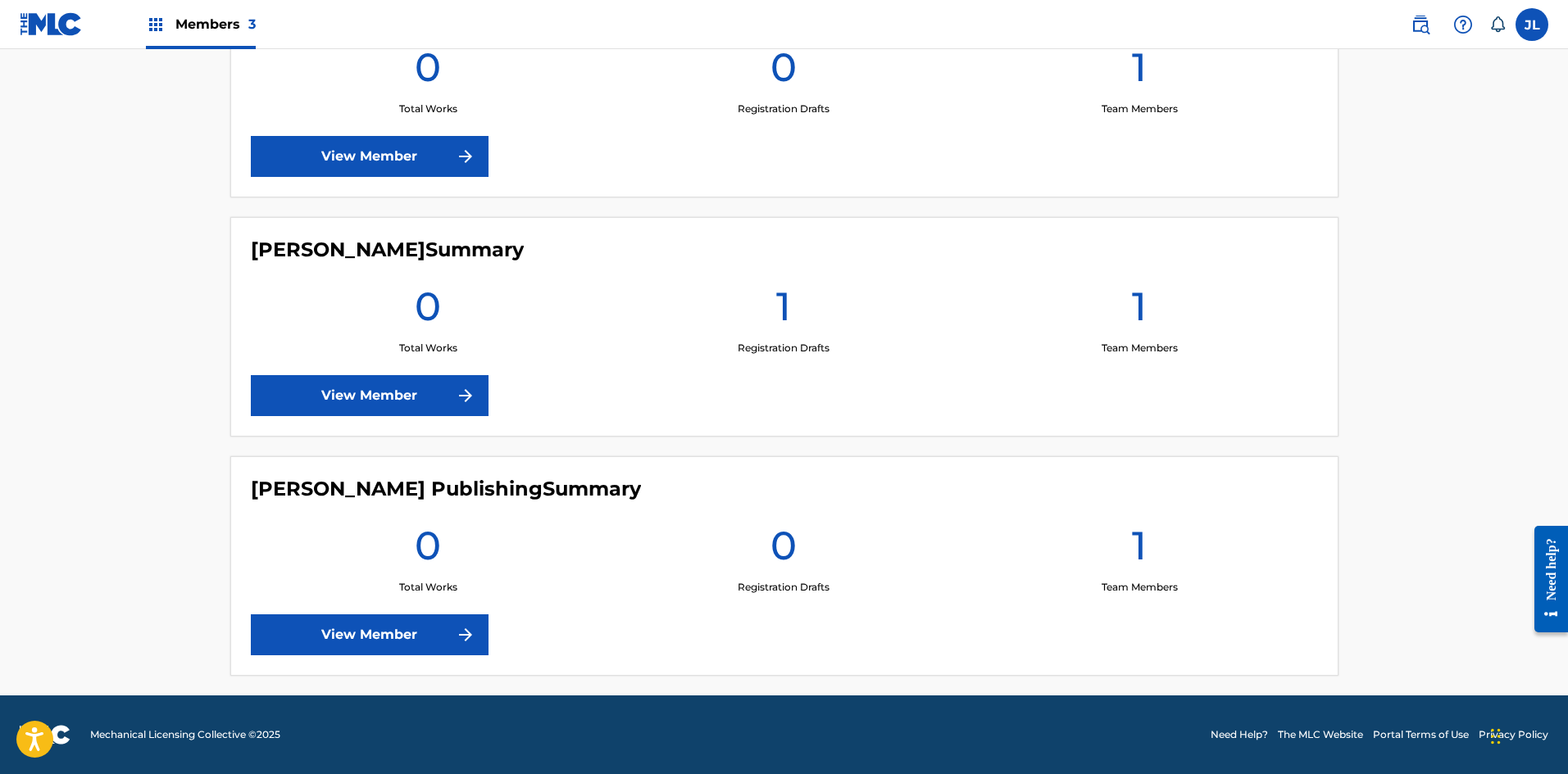
click at [680, 365] on div "Jorge Andres Londoño Summary 0 Total Works 1 Registration Drafts 1 Team Members…" at bounding box center [784, 326] width 1108 height 219
click at [345, 393] on link "View Member" at bounding box center [369, 395] width 238 height 41
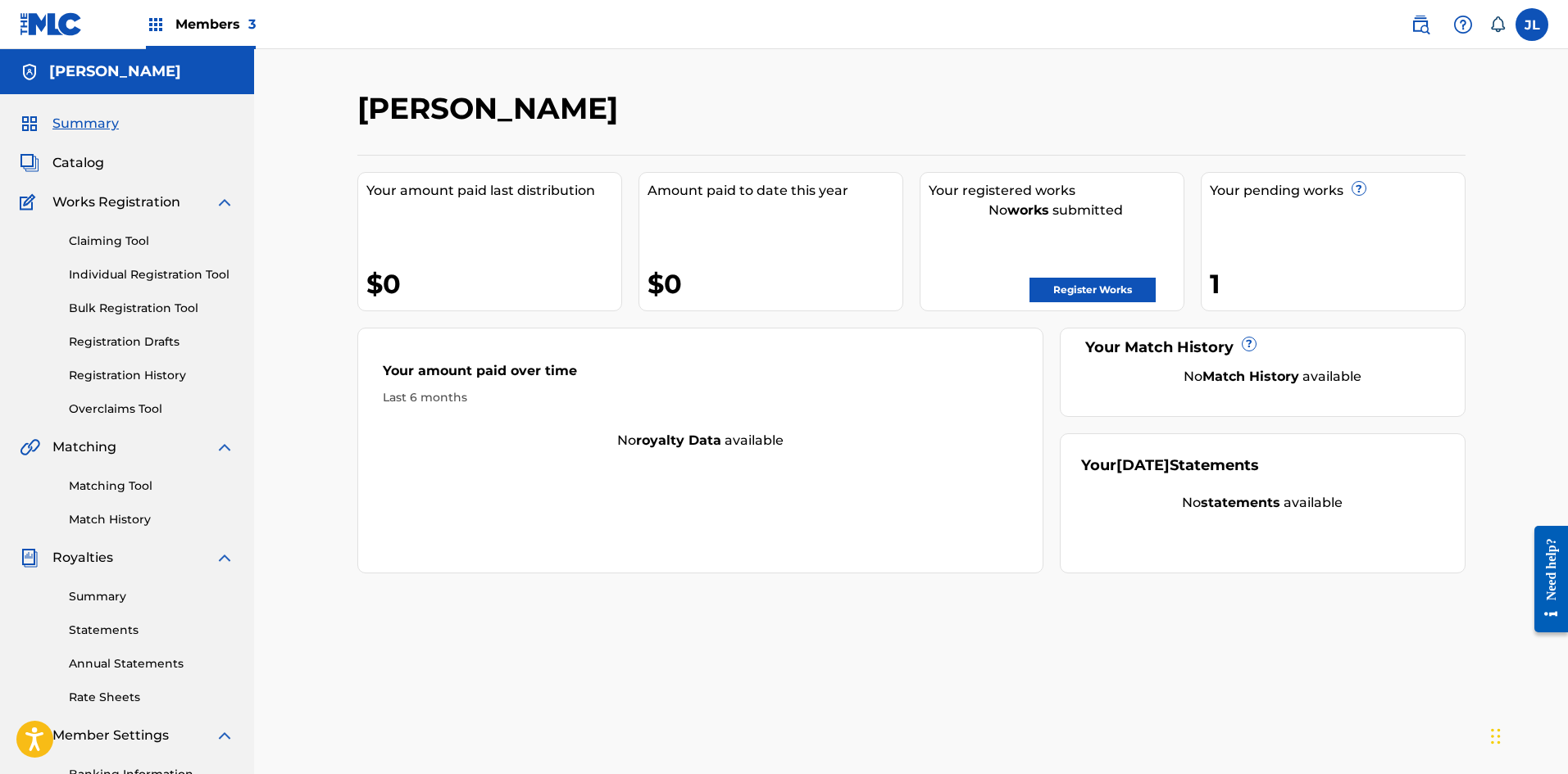
click at [106, 345] on link "Registration Drafts" at bounding box center [152, 341] width 165 height 17
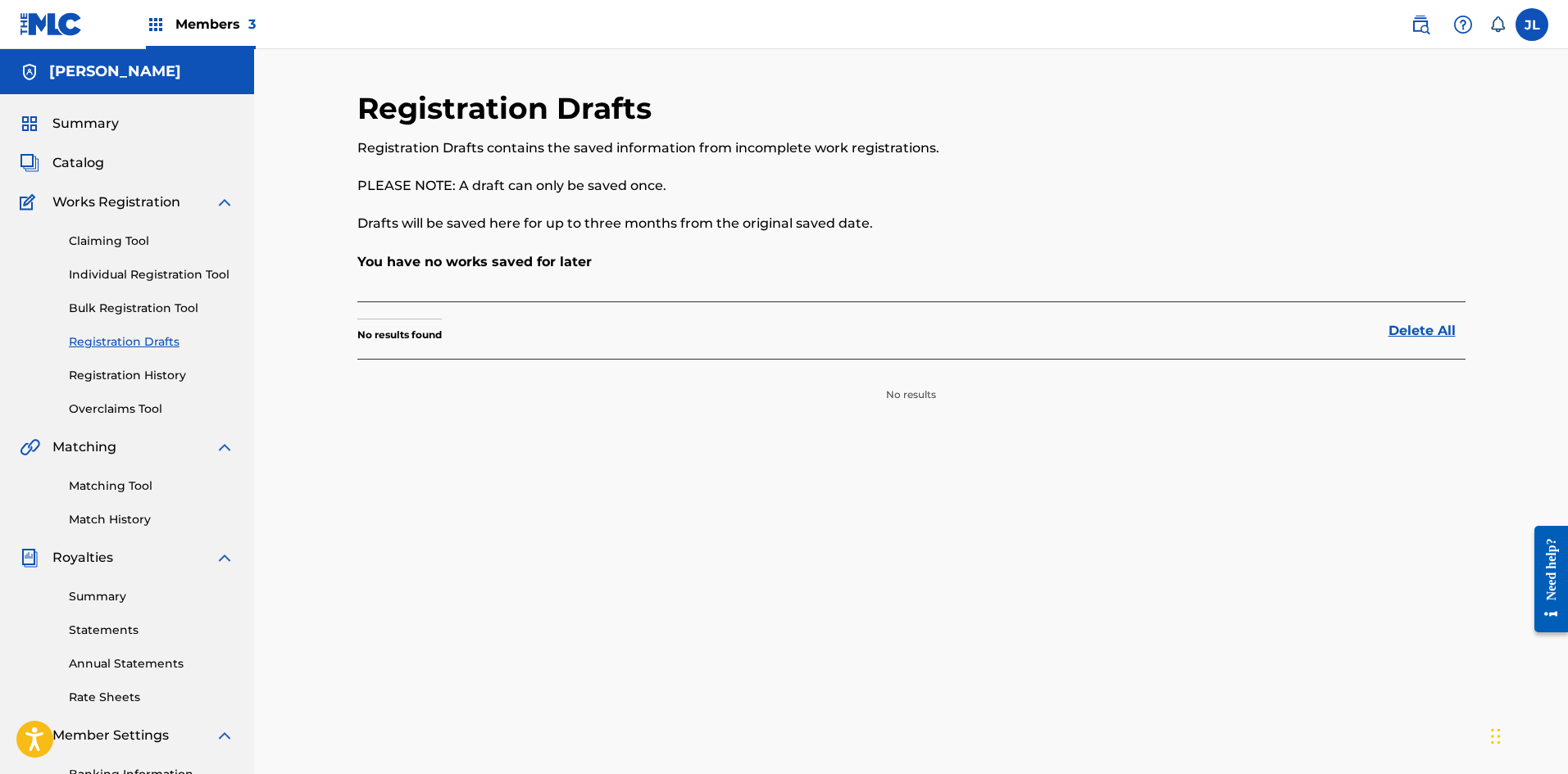
click at [159, 375] on link "Registration History" at bounding box center [152, 375] width 165 height 17
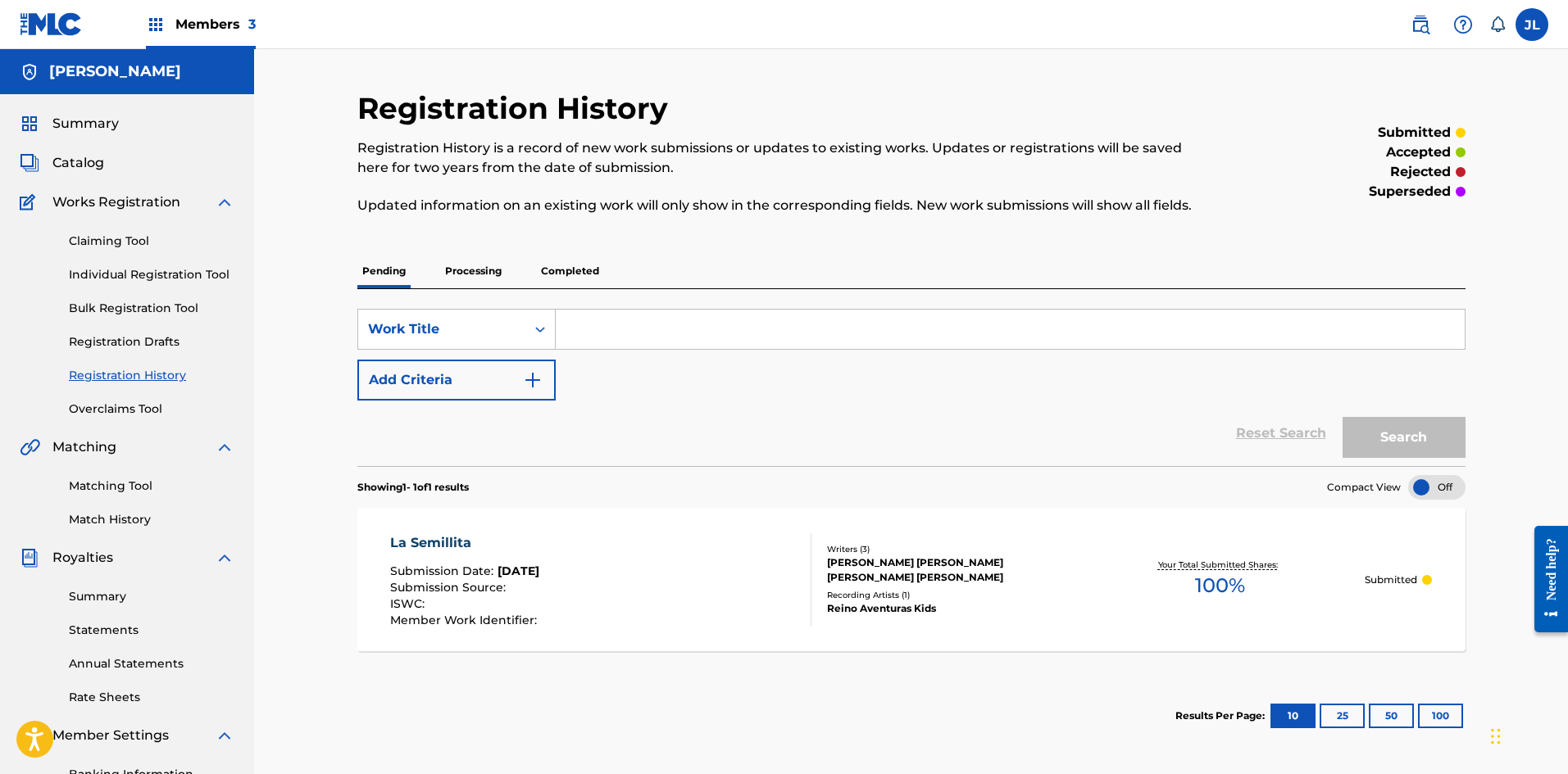
scroll to position [242, 0]
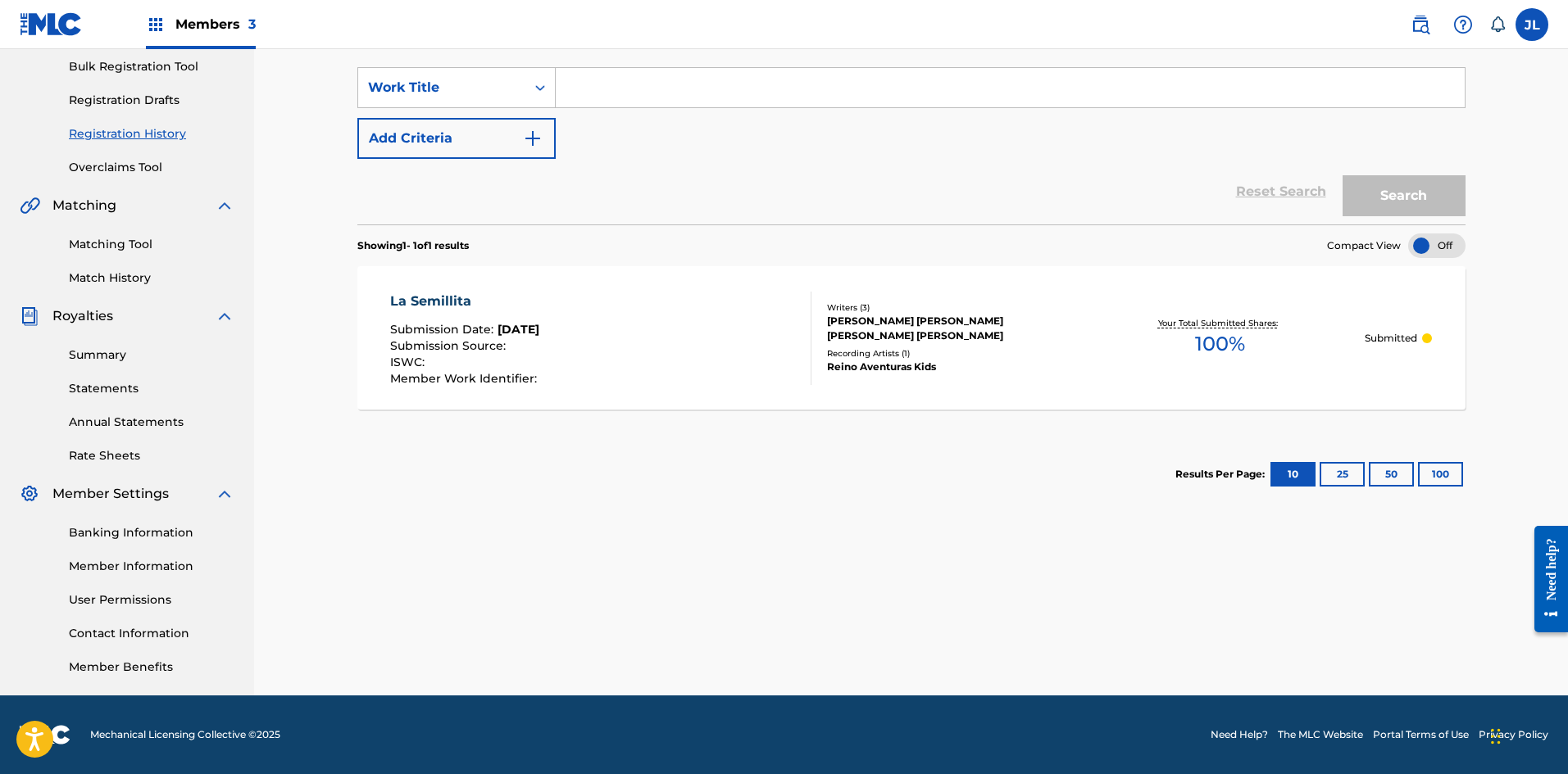
click at [912, 368] on div "[PERSON_NAME] Aventuras Kids" at bounding box center [950, 367] width 247 height 14
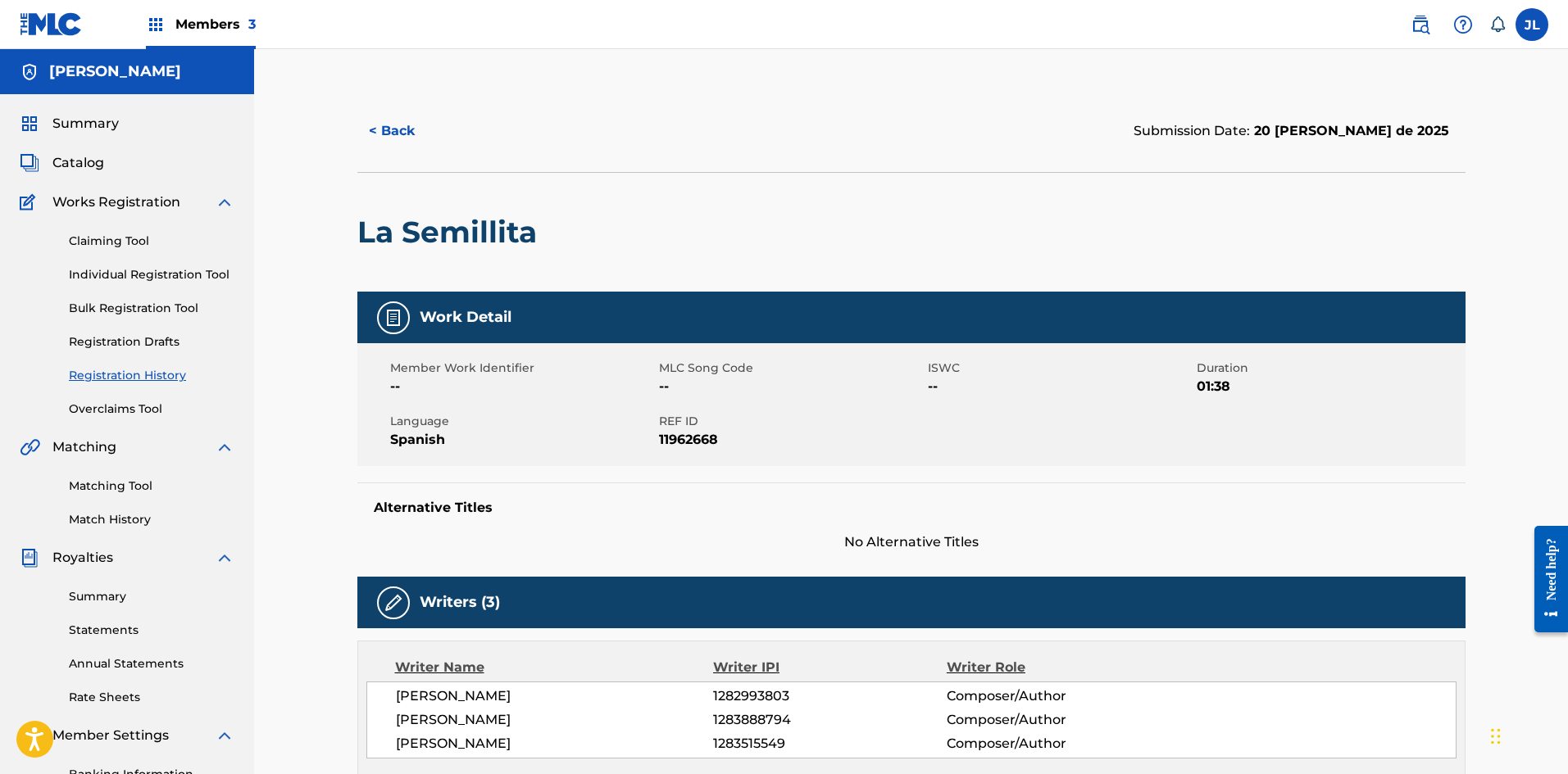
click at [132, 376] on link "Registration History" at bounding box center [152, 375] width 165 height 17
